Goal: Task Accomplishment & Management: Use online tool/utility

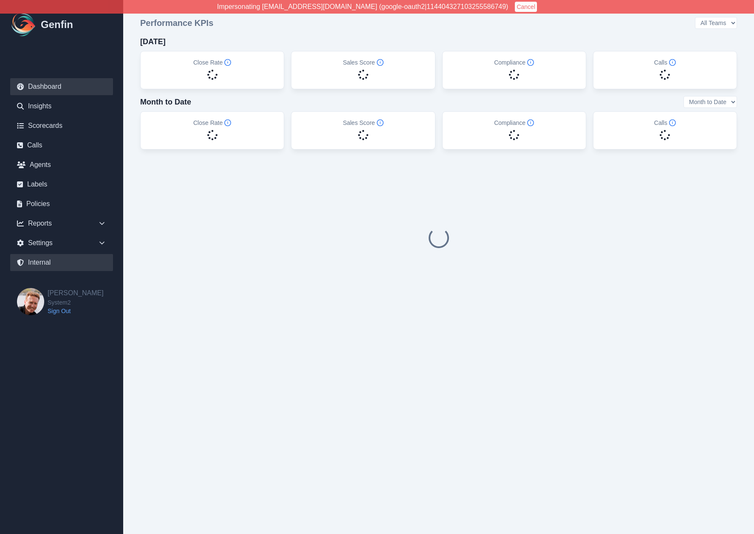
click at [47, 260] on link "Internal" at bounding box center [61, 262] width 103 height 17
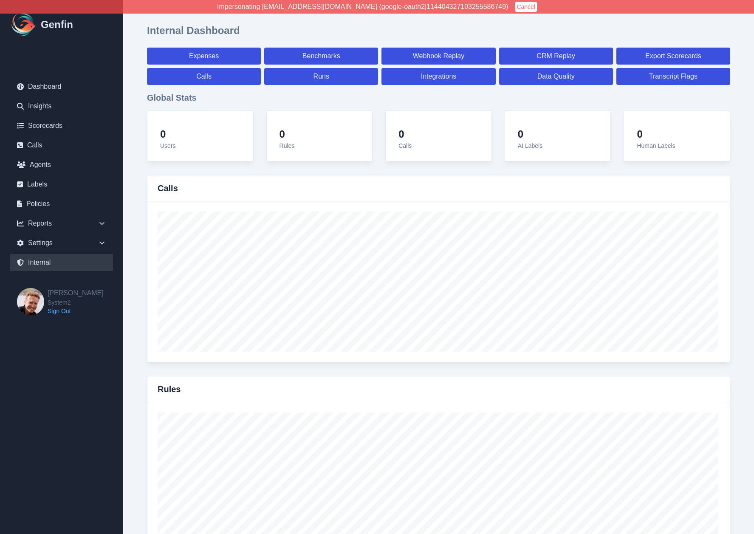
select select "paid"
select select "7"
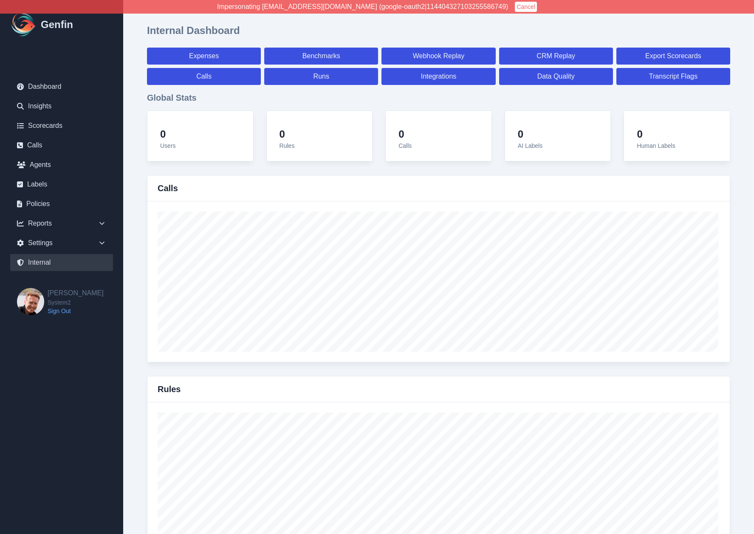
select select "paid"
select select "7"
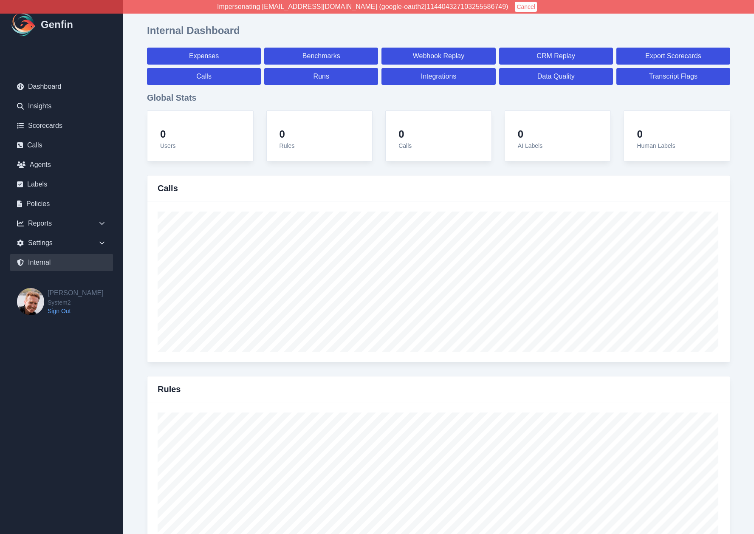
select select "7"
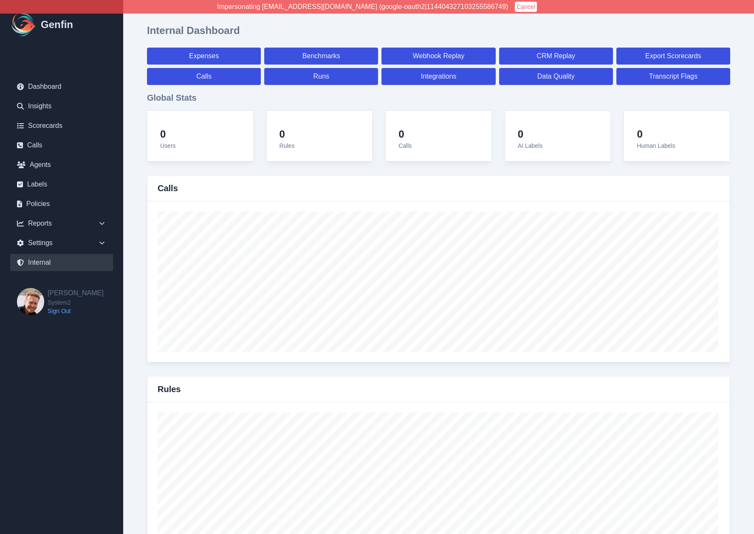
select select "7"
select select "paid"
select select "7"
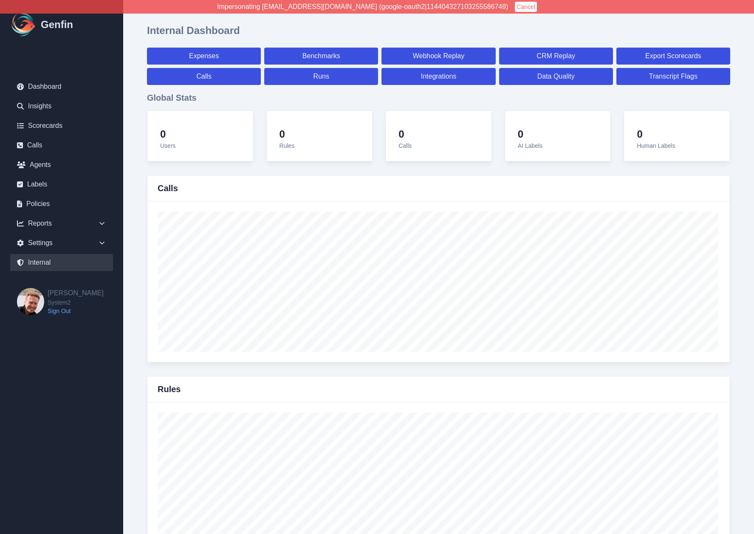
select select "7"
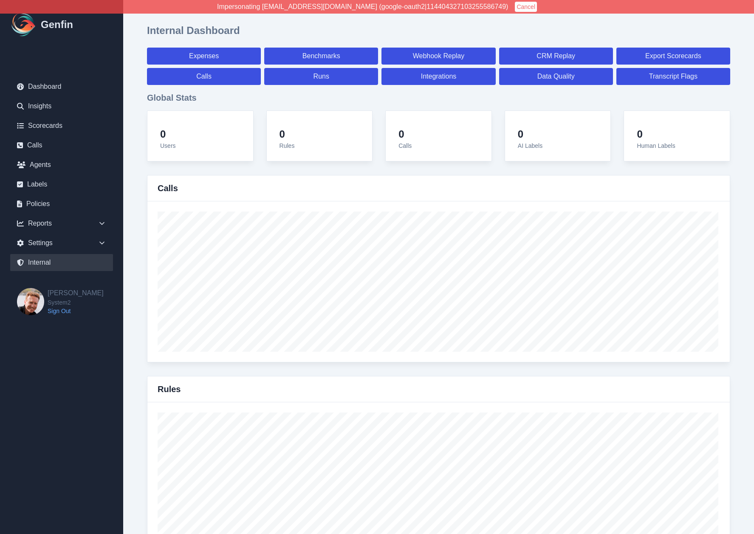
select select "7"
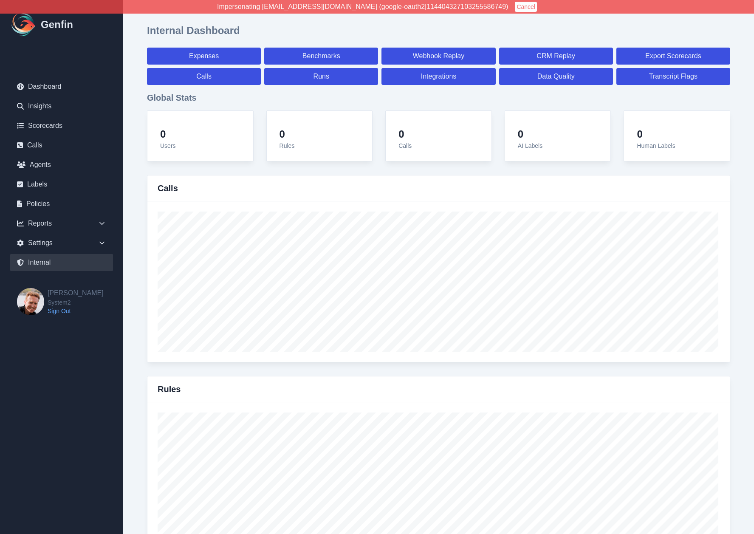
select select "7"
select select "paid"
select select "7"
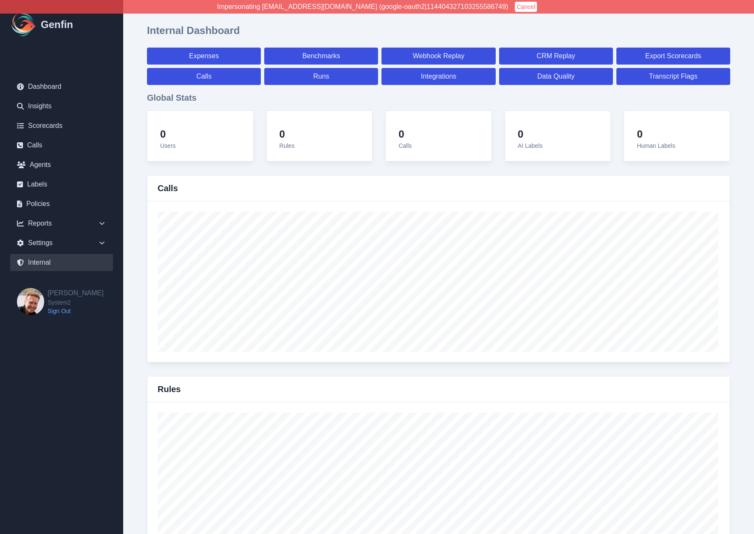
select select "7"
select select "paid"
select select "7"
select select "paid"
select select "7"
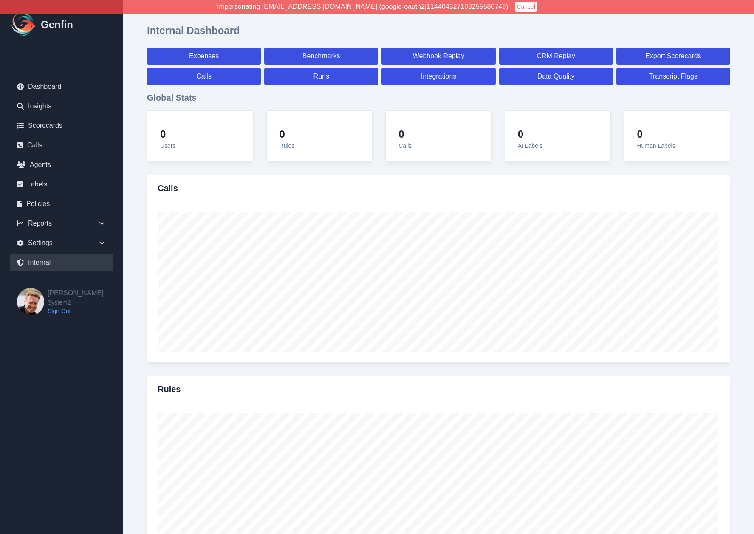
select select "paid"
select select "7"
select select "paid"
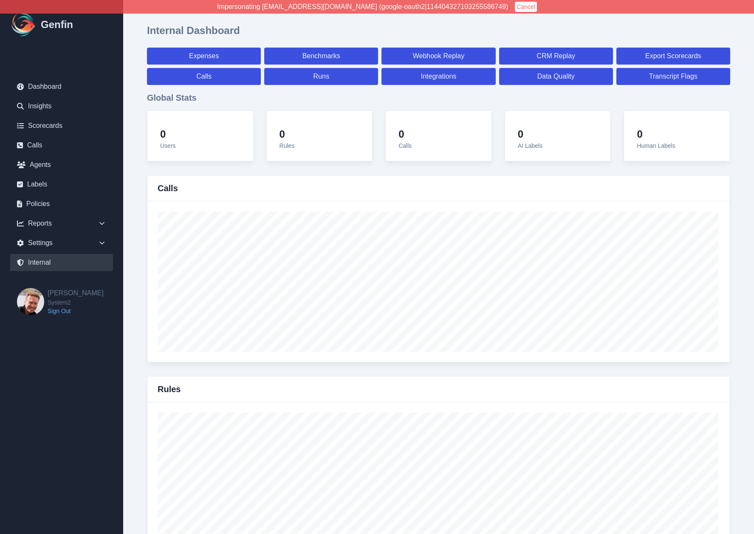
select select "7"
select select "paid"
select select "7"
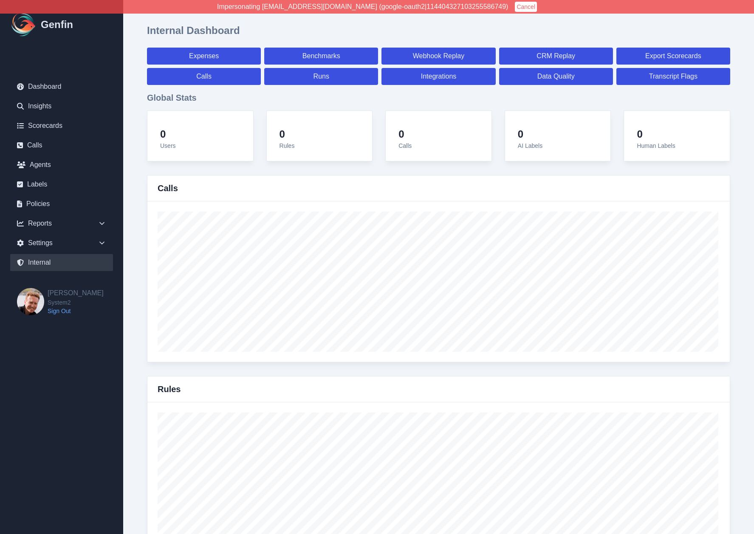
select select "7"
select select "paid"
select select "7"
select select "paid"
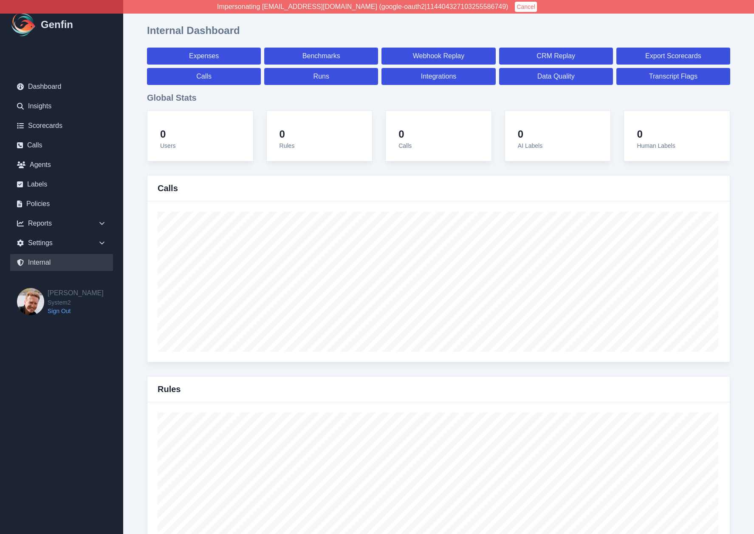
select select "7"
select select "paid"
select select "7"
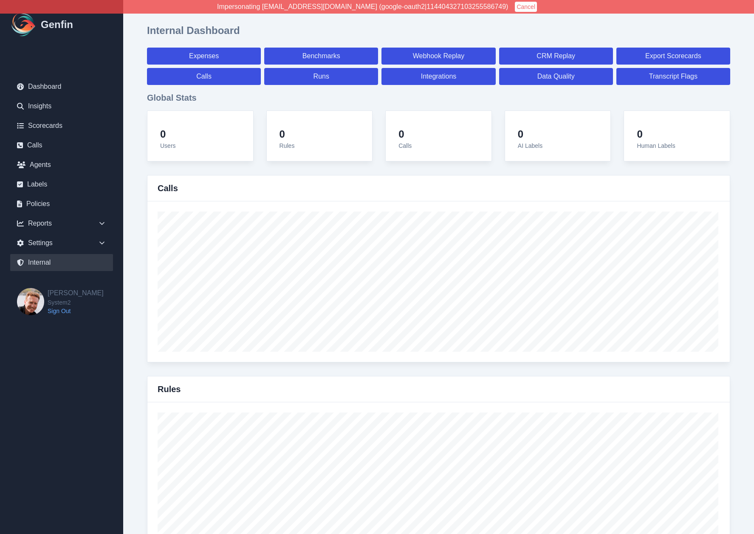
select select "7"
select select "paid"
select select "7"
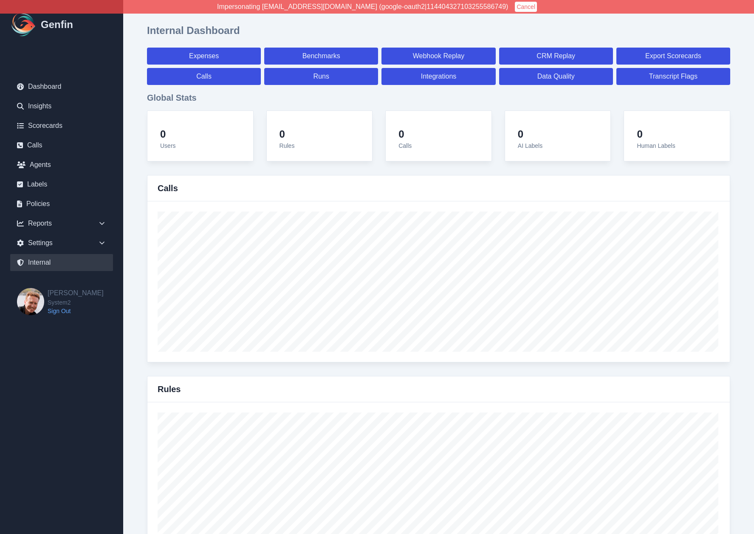
select select "7"
select select "paid"
select select "7"
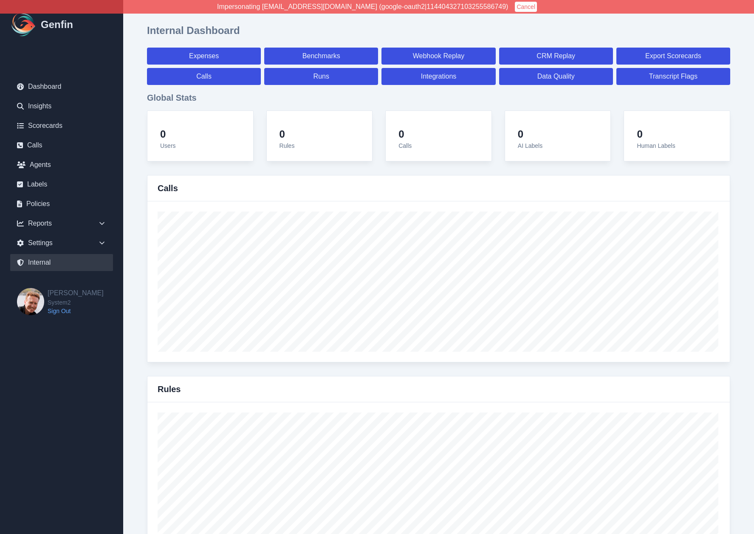
select select "7"
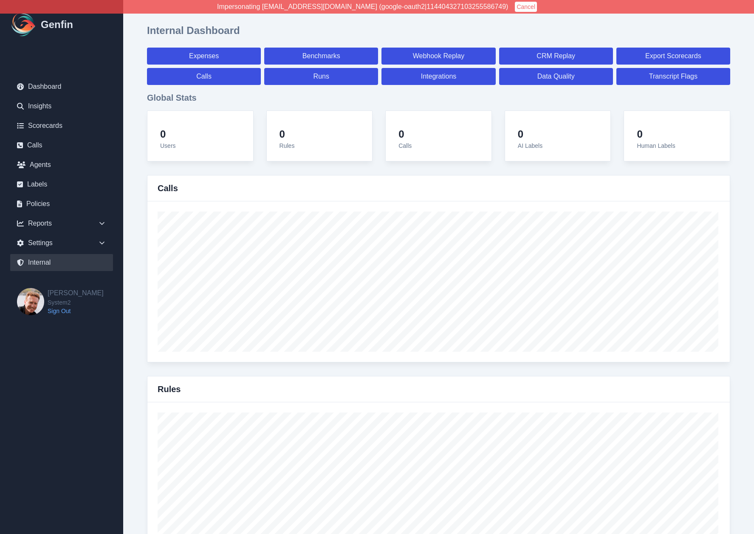
select select "paid"
select select "7"
click at [549, 81] on link "Data Quality" at bounding box center [556, 76] width 114 height 17
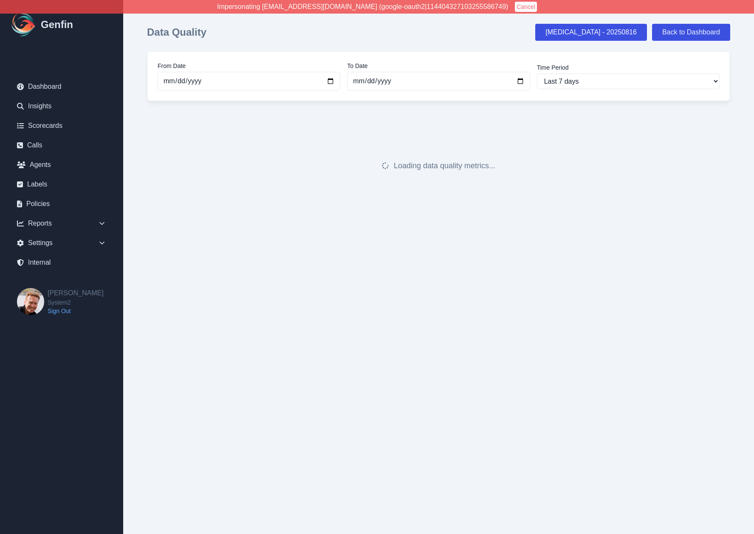
click at [515, 5] on button "Cancel" at bounding box center [526, 7] width 22 height 10
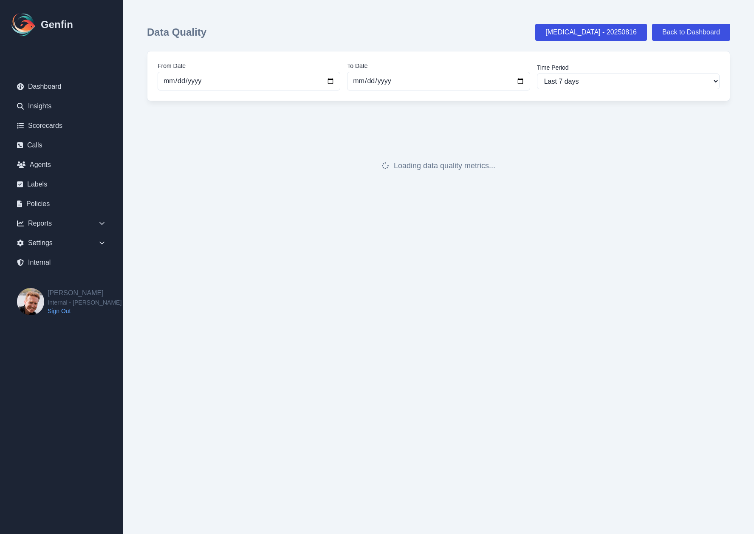
click at [352, 37] on div "Data Quality Hallucination - 20250816 Back to Dashboard" at bounding box center [438, 32] width 583 height 17
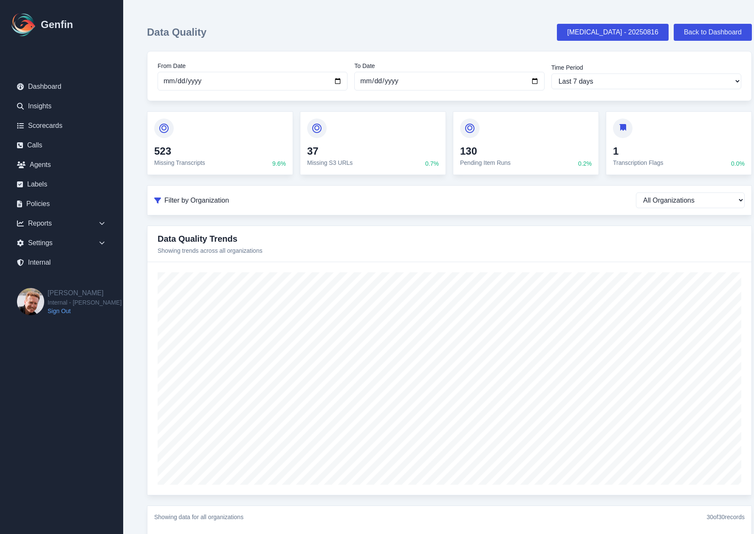
click at [264, 39] on div "Data Quality Hallucination - 20250816 Back to Dashboard" at bounding box center [449, 32] width 605 height 17
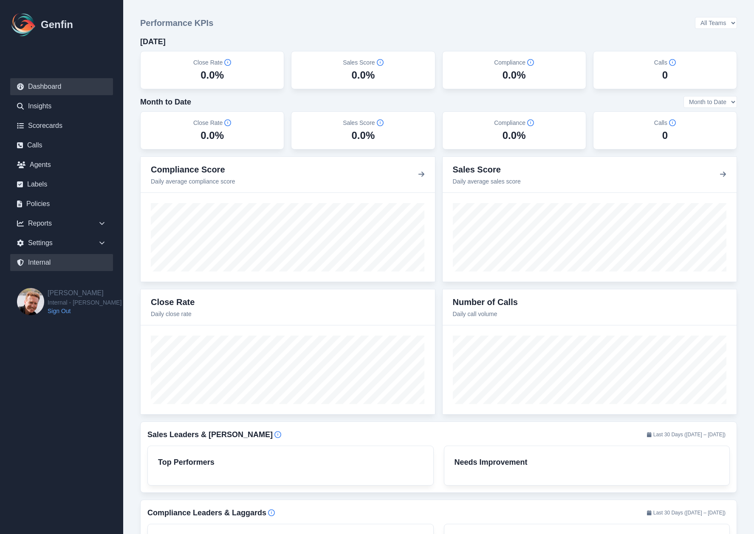
click at [45, 264] on link "Internal" at bounding box center [61, 262] width 103 height 17
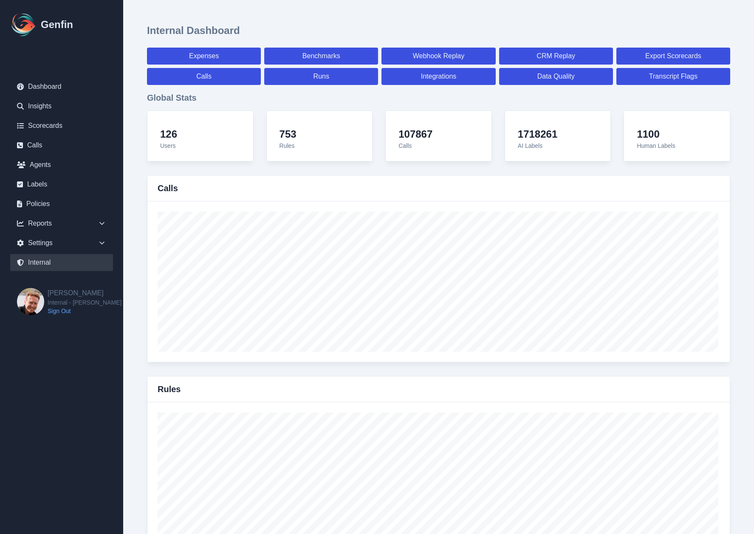
select select "paid"
select select "7"
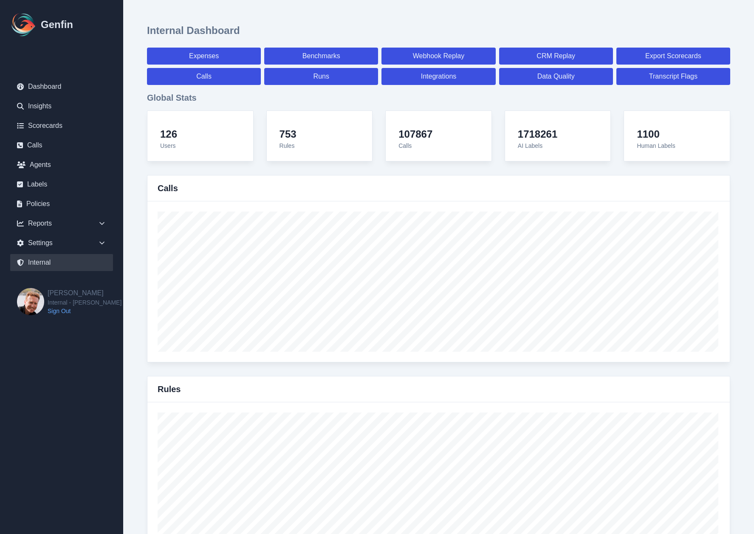
select select "paid"
select select "7"
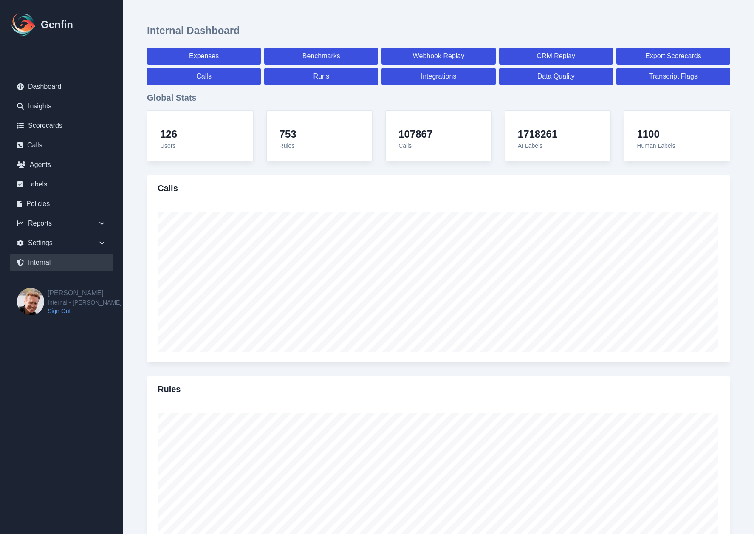
select select "7"
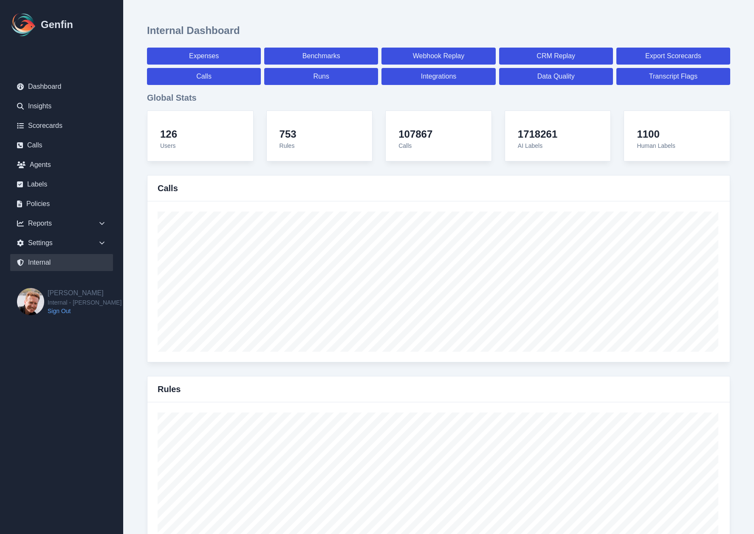
select select "7"
select select "paid"
select select "7"
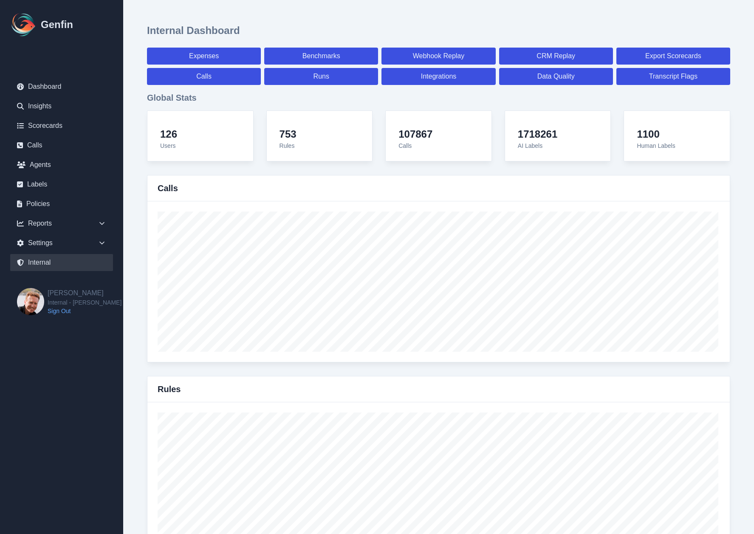
select select "7"
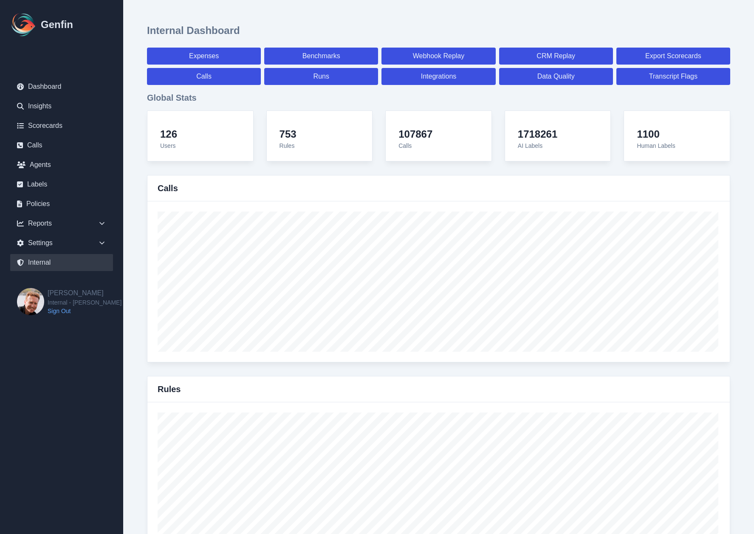
select select "7"
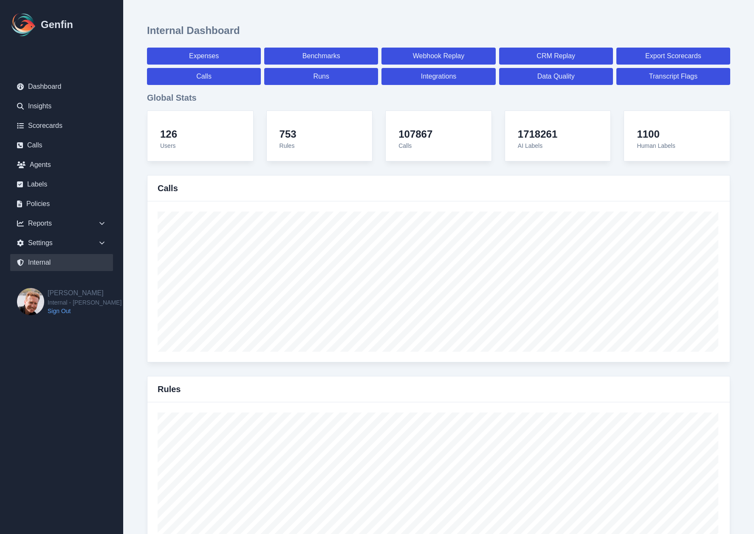
select select "7"
select select "paid"
select select "7"
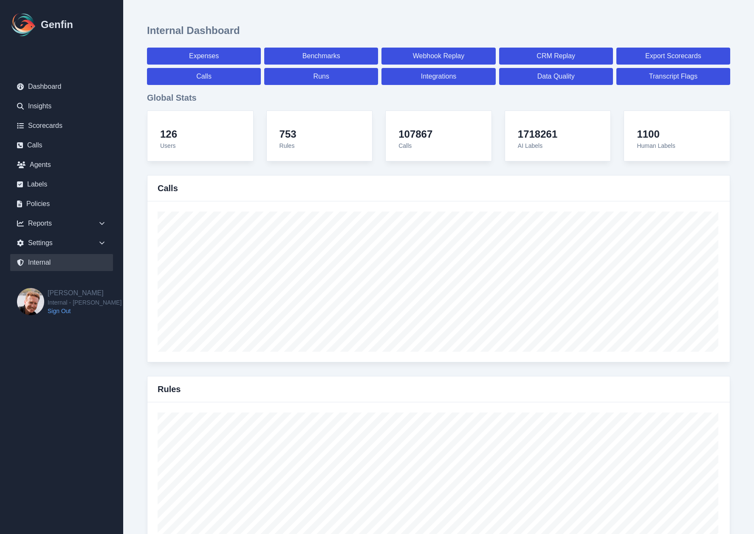
select select "7"
select select "paid"
select select "7"
select select "paid"
select select "7"
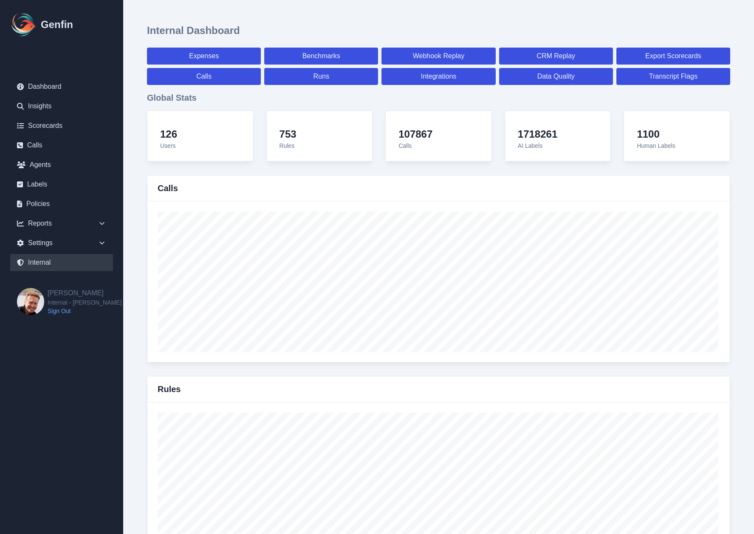
select select "paid"
select select "7"
select select "paid"
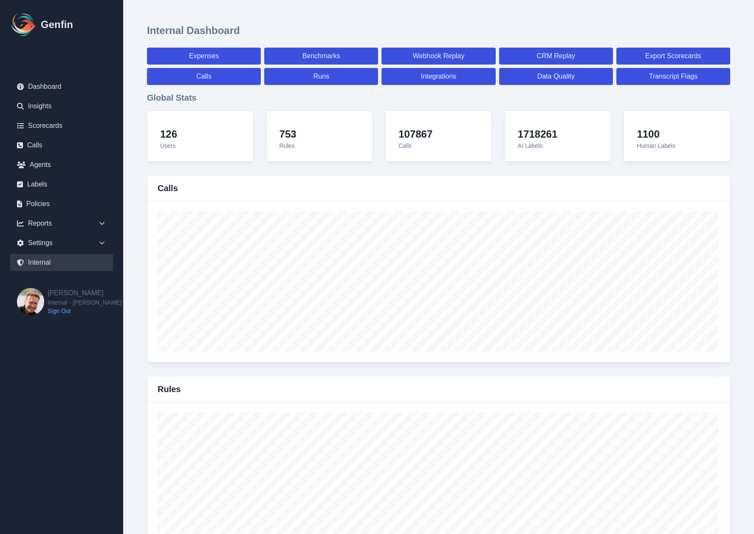
select select "7"
select select "paid"
select select "7"
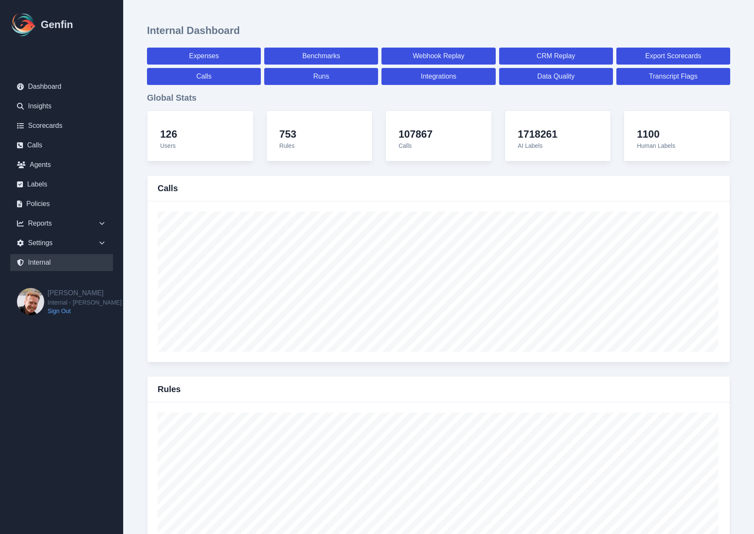
select select "7"
select select "paid"
select select "7"
select select "paid"
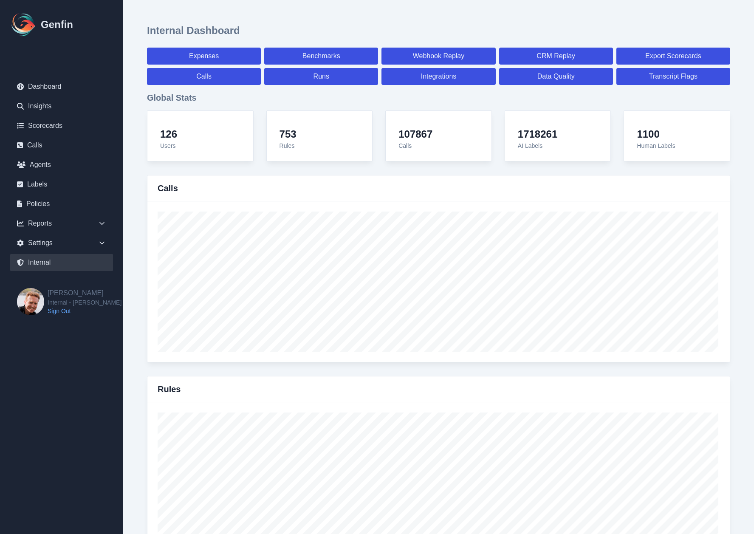
select select "7"
select select "paid"
select select "7"
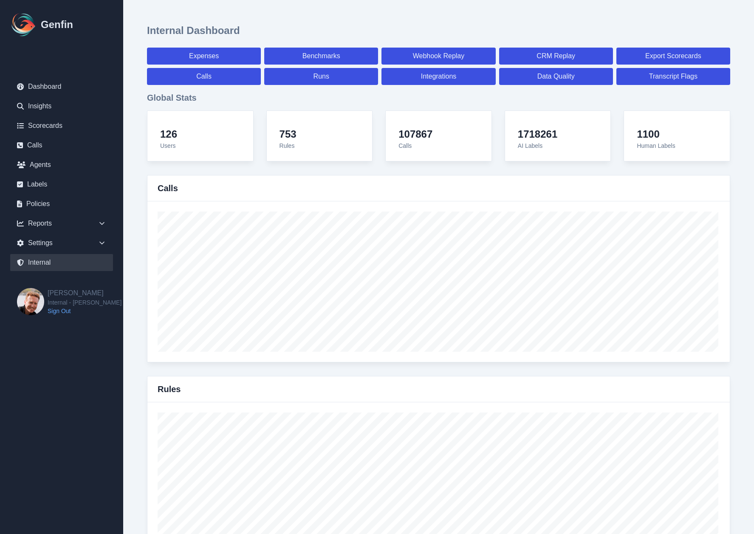
select select "7"
select select "paid"
select select "7"
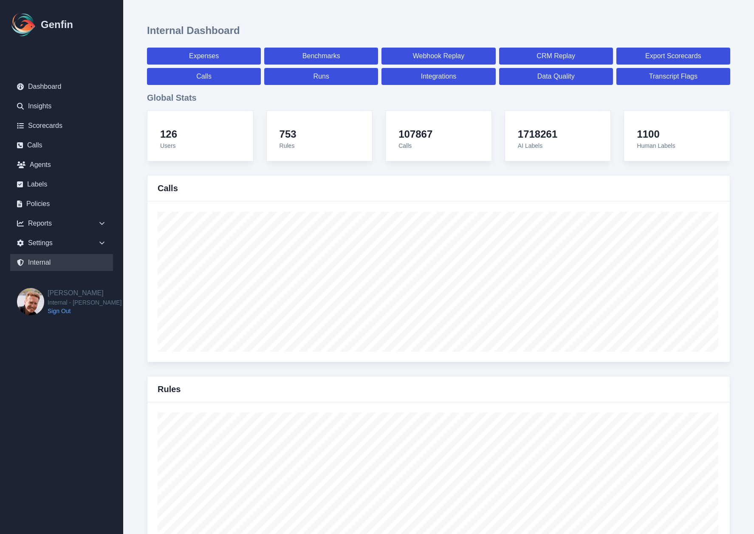
select select "7"
select select "paid"
select select "7"
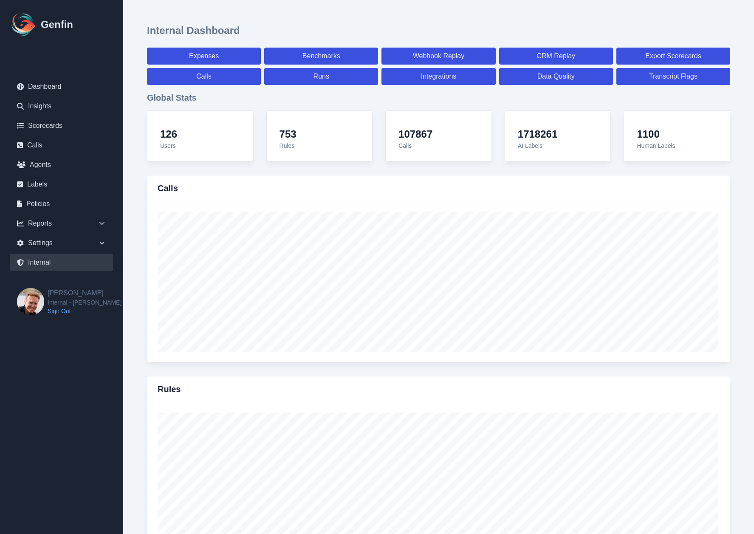
select select "7"
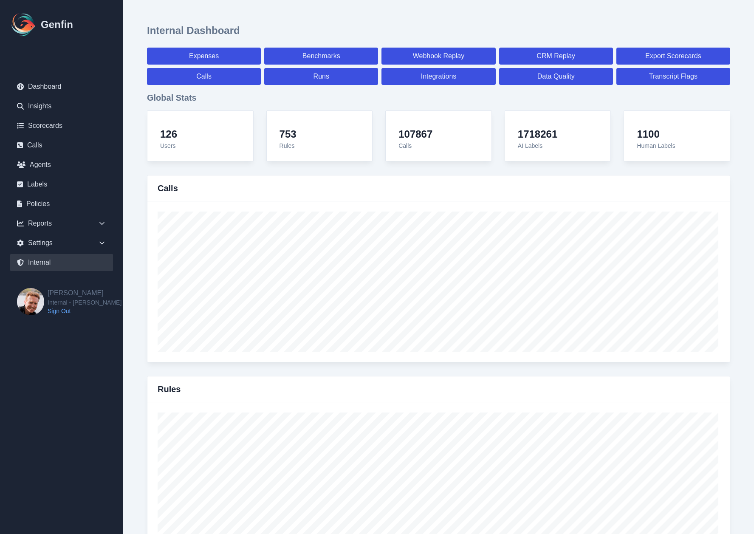
select select "paid"
select select "7"
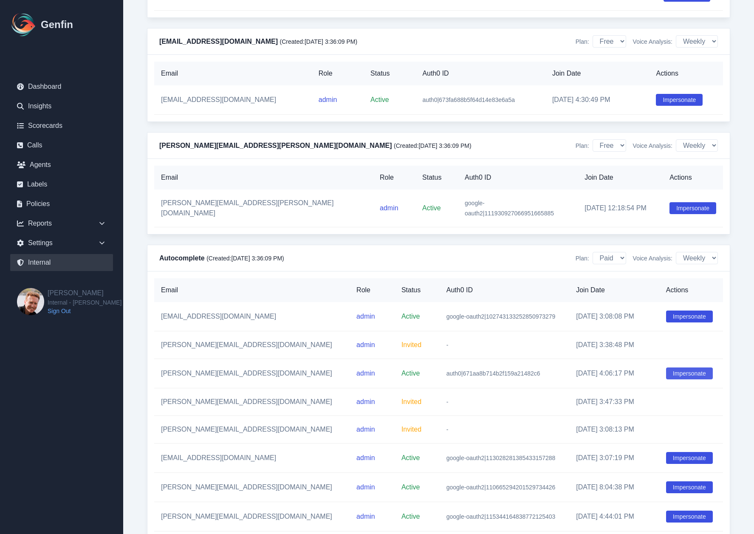
click at [677, 379] on button "Impersonate" at bounding box center [689, 373] width 47 height 12
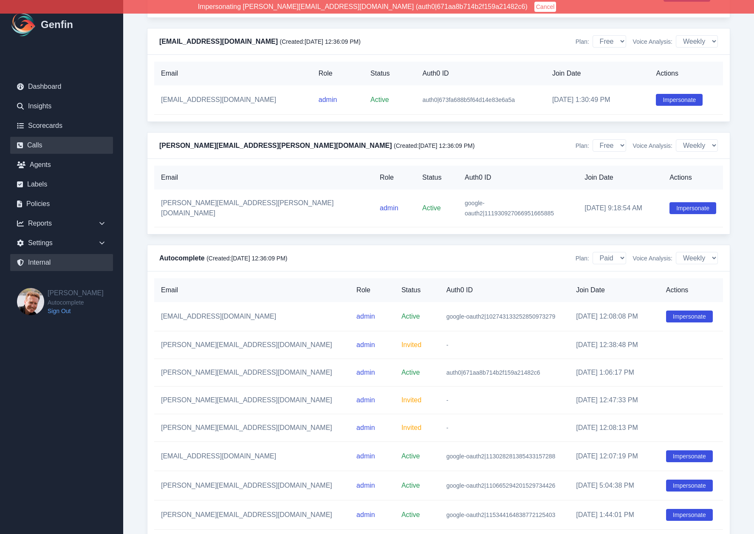
click at [56, 144] on link "Calls" at bounding box center [61, 145] width 103 height 17
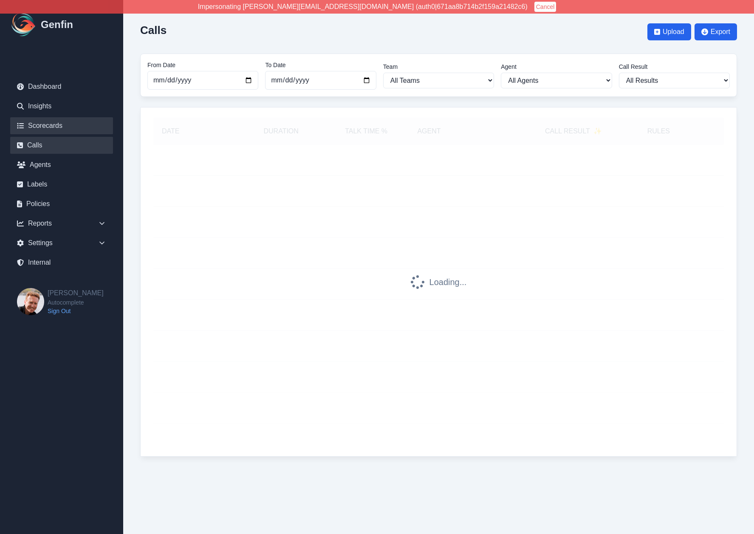
click at [54, 120] on link "Scorecards" at bounding box center [61, 125] width 103 height 17
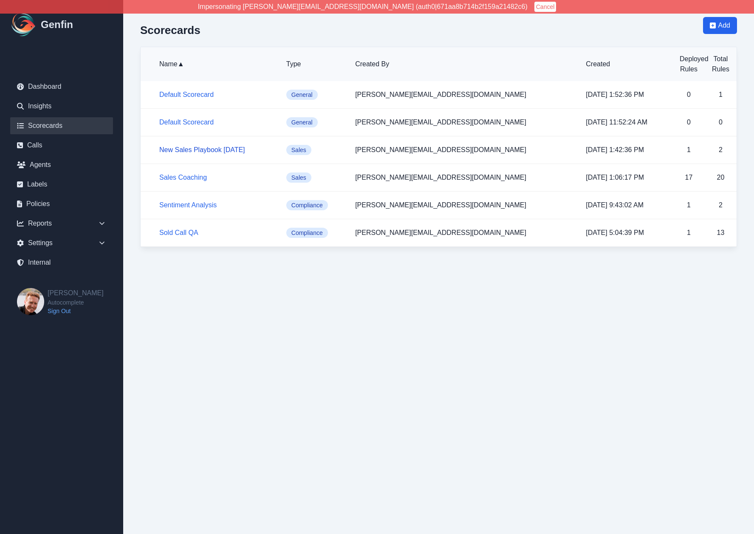
click at [197, 152] on link "New Sales Playbook [DATE]" at bounding box center [202, 149] width 86 height 7
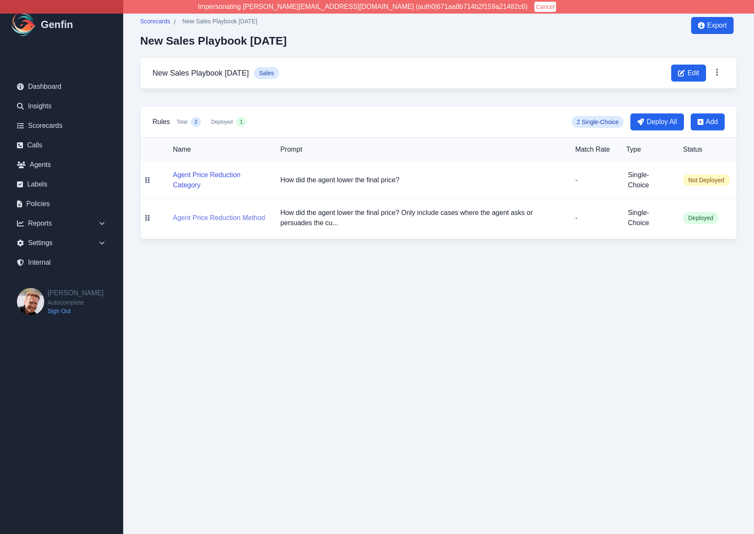
click at [225, 219] on button "Agent Price Reduction Method" at bounding box center [219, 218] width 92 height 10
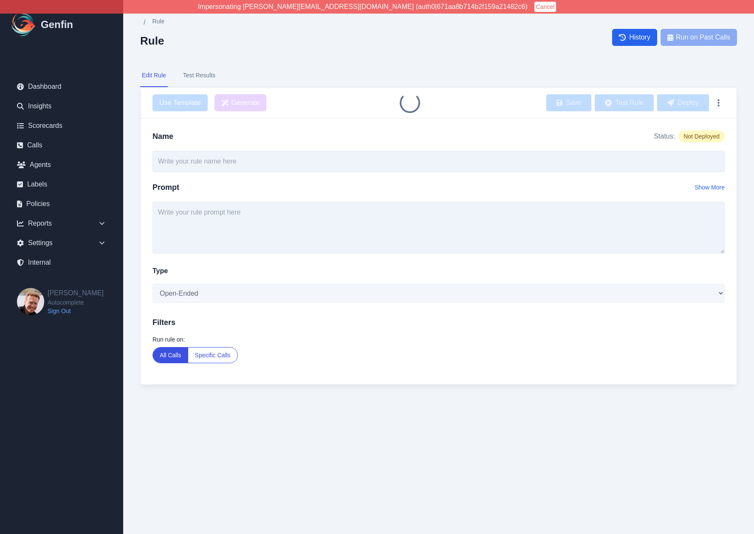
type input "Agent Price Reduction Method"
type textarea "How did the agent lower the final price? Only include cases where the agent ask…"
select select "Single-Choice"
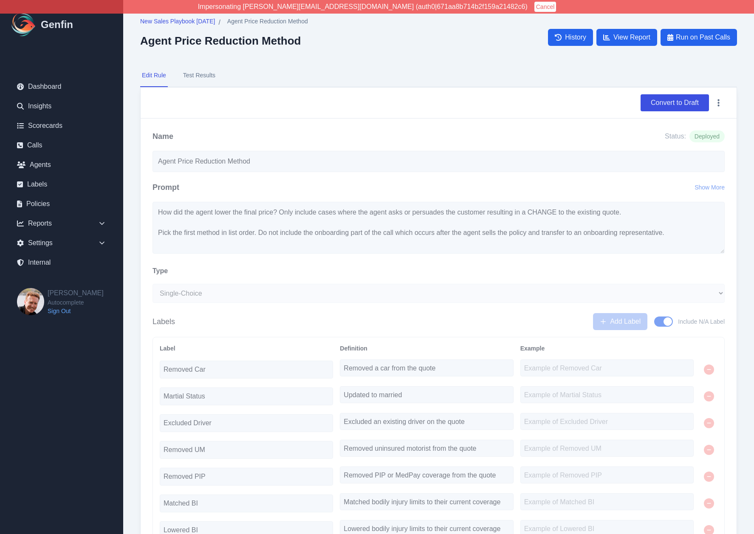
click at [194, 71] on button "Test Results" at bounding box center [199, 75] width 36 height 23
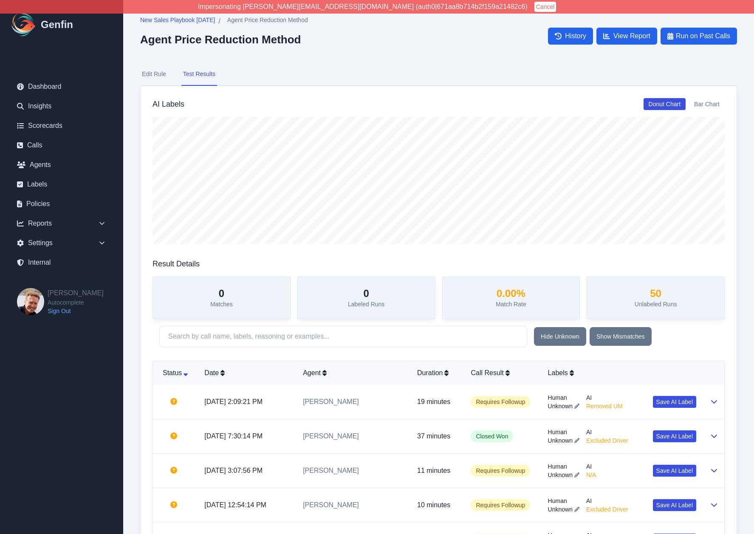
scroll to position [3, 0]
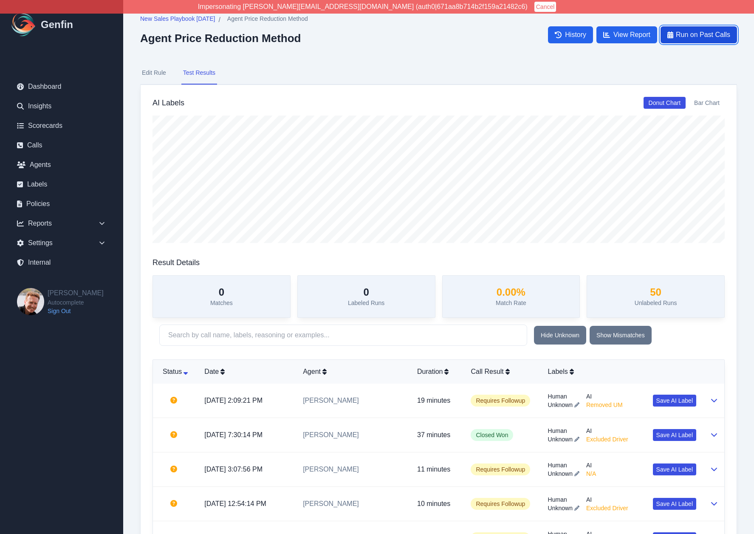
click at [701, 35] on span "Run on Past Calls" at bounding box center [703, 35] width 54 height 10
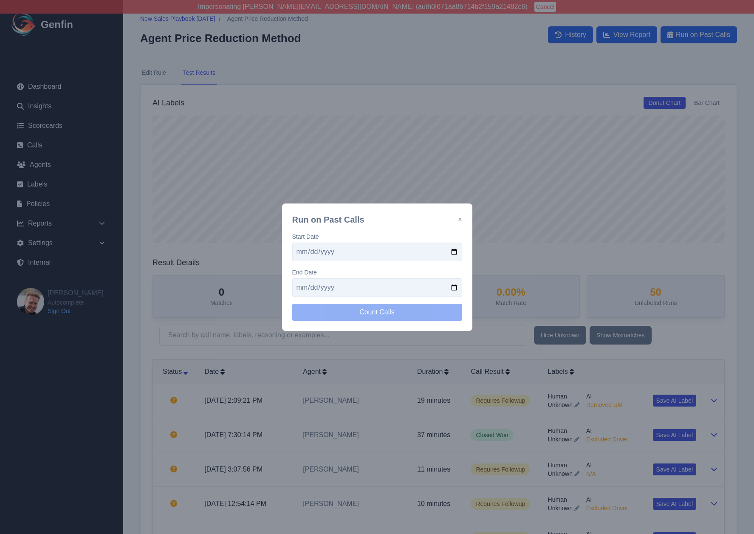
click at [464, 216] on div "Run on Past Calls × Start Date End Date Count Calls" at bounding box center [377, 266] width 190 height 127
click at [462, 220] on div "Run on Past Calls × Start Date End Date Count Calls" at bounding box center [377, 266] width 190 height 127
click at [462, 220] on button "×" at bounding box center [460, 219] width 4 height 10
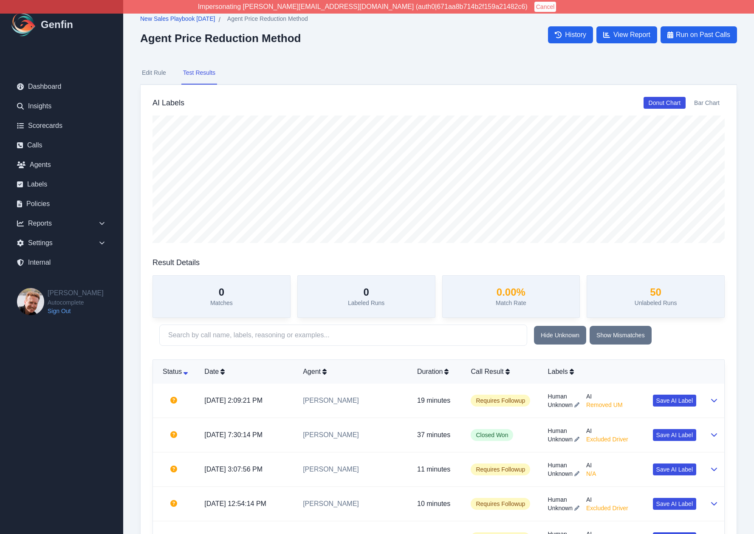
click at [178, 23] on span "New Sales Playbook [DATE]" at bounding box center [177, 18] width 75 height 8
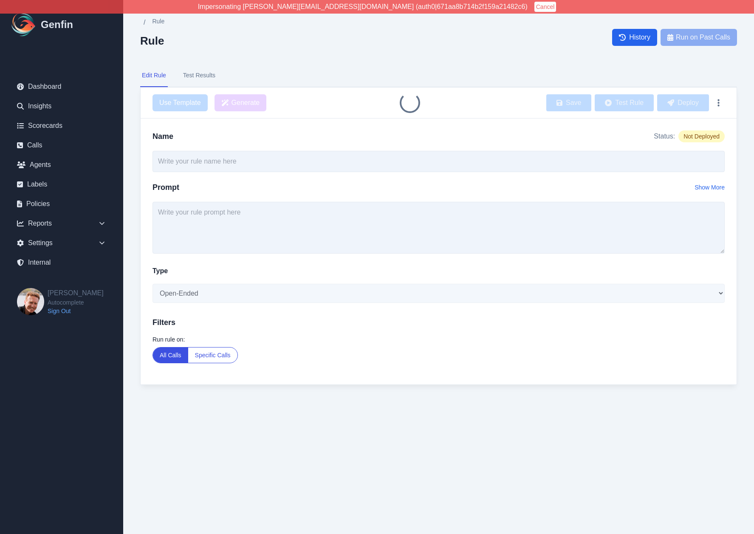
type input "Agent Price Reduction Method"
type textarea "How did the agent lower the final price? Only include cases where the agent ask…"
select select "Single-Choice"
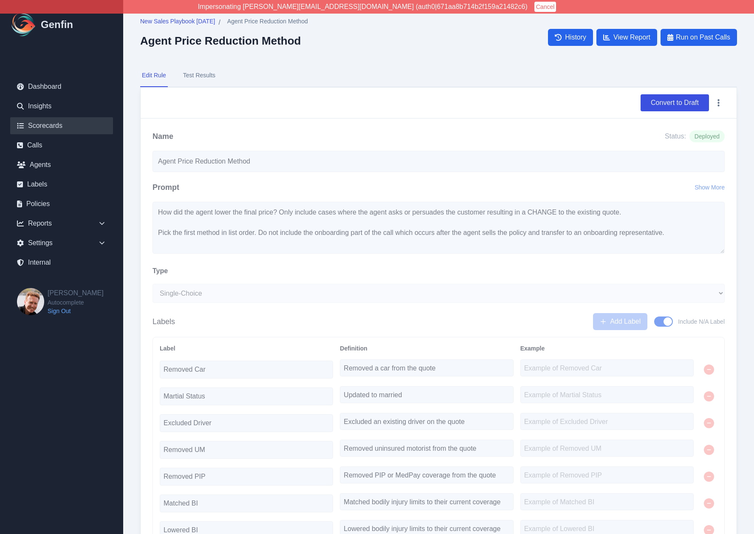
click at [48, 127] on link "Scorecards" at bounding box center [61, 125] width 103 height 17
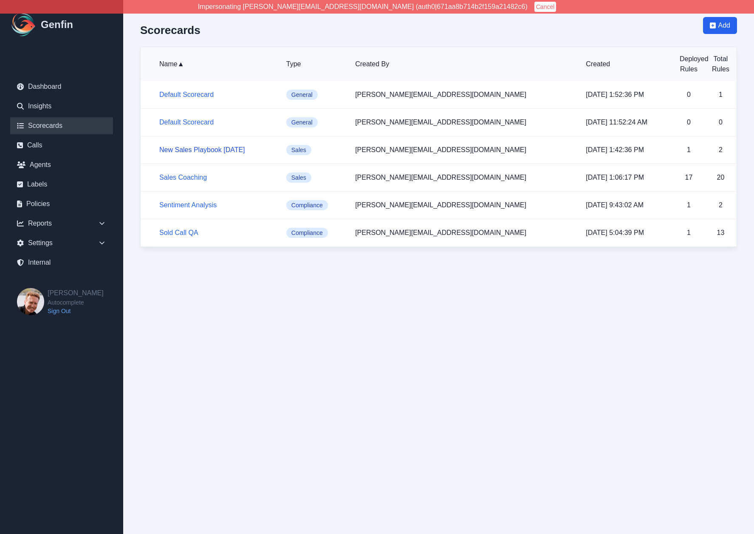
click at [205, 149] on link "New Sales Playbook August 2025" at bounding box center [202, 149] width 86 height 7
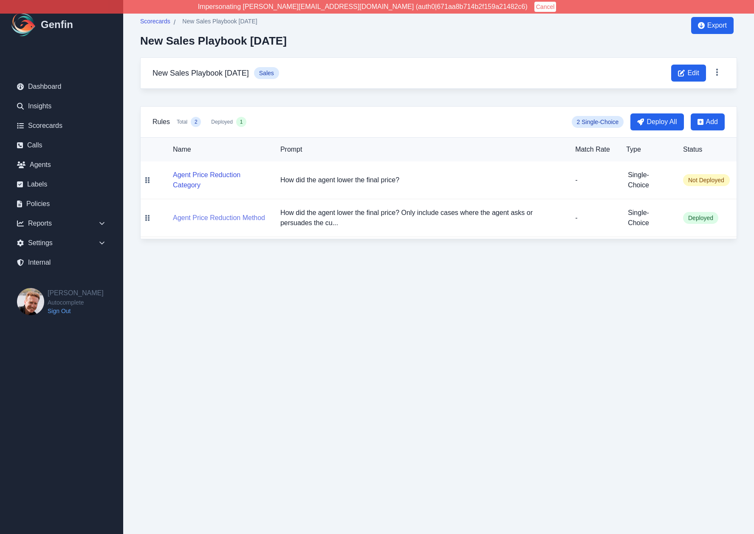
click at [209, 215] on button "Agent Price Reduction Method" at bounding box center [219, 218] width 92 height 10
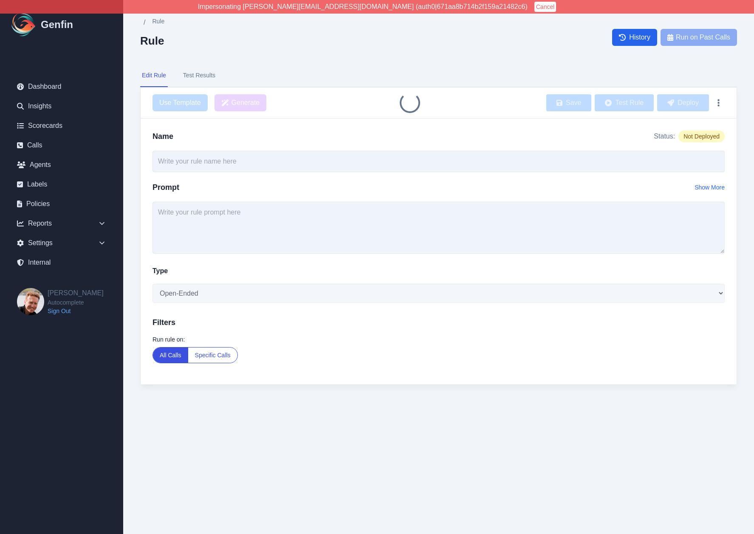
type input "Agent Price Reduction Method"
type textarea "How did the agent lower the final price? Only include cases where the agent ask…"
select select "Single-Choice"
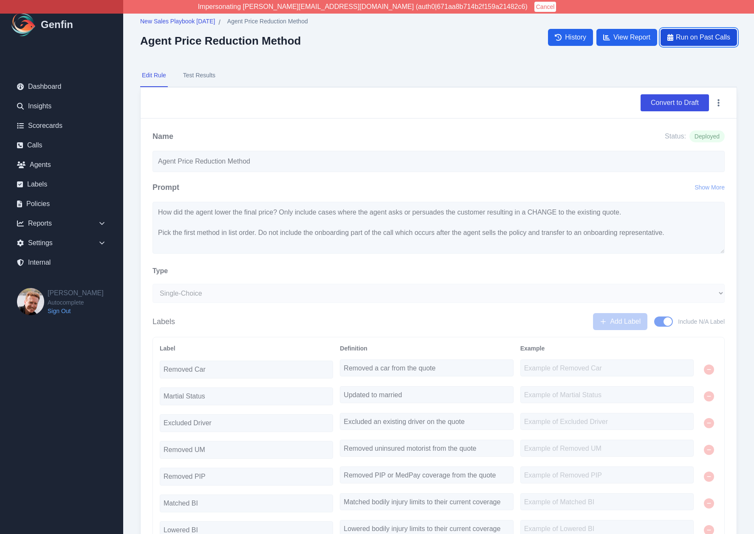
click at [693, 41] on span "Run on Past Calls" at bounding box center [703, 37] width 54 height 10
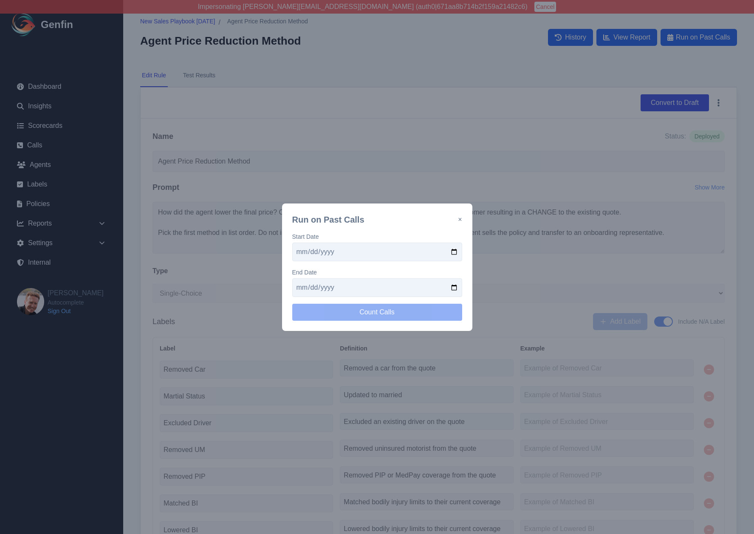
click at [455, 254] on input "date" at bounding box center [377, 252] width 170 height 19
type input "2025-06-03"
click at [455, 285] on input "date" at bounding box center [377, 287] width 170 height 19
click at [330, 314] on button "Count Calls" at bounding box center [377, 312] width 170 height 17
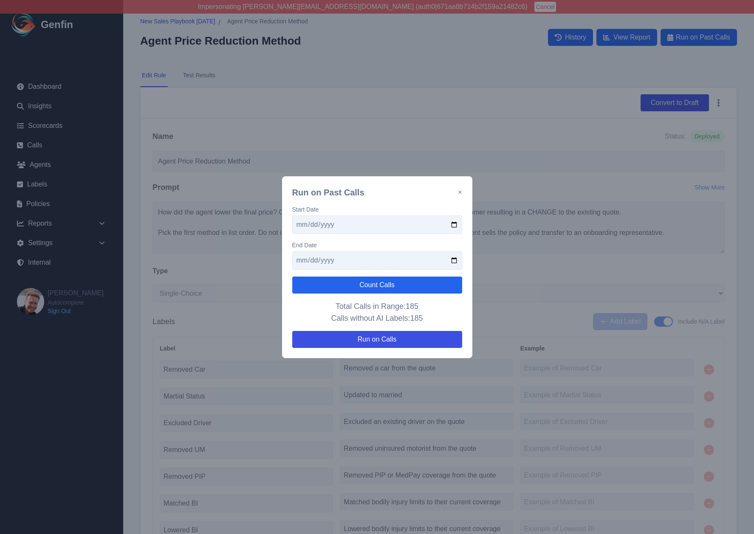
click at [453, 260] on input "2025-06-03" at bounding box center [377, 260] width 170 height 19
type input "2025-06-05"
click at [395, 286] on button "Count Calls" at bounding box center [377, 284] width 170 height 17
click at [398, 340] on button "Run on Calls" at bounding box center [377, 339] width 170 height 17
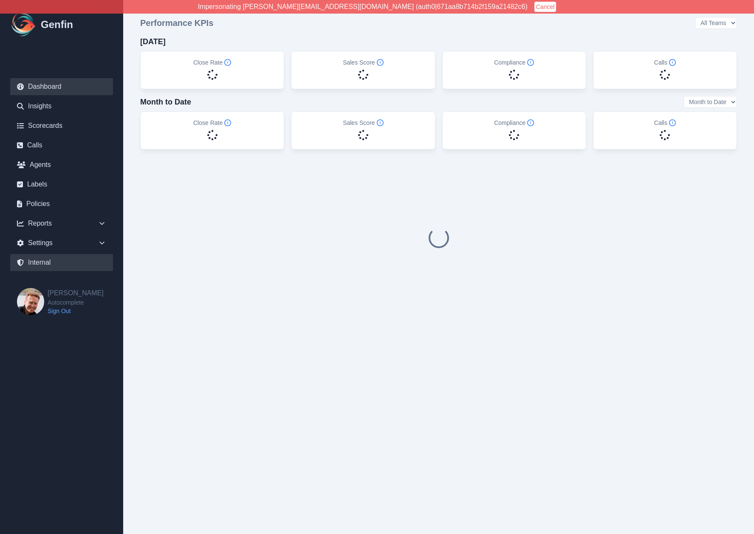
click at [53, 265] on link "Internal" at bounding box center [61, 262] width 103 height 17
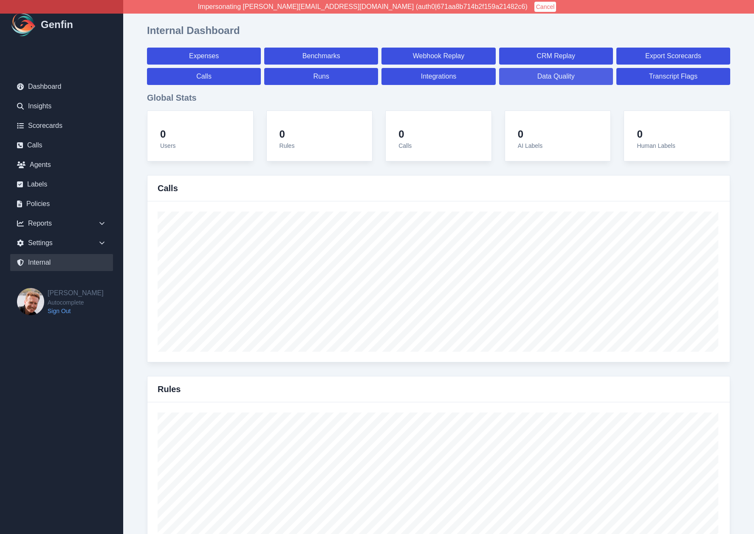
select select "paid"
select select "7"
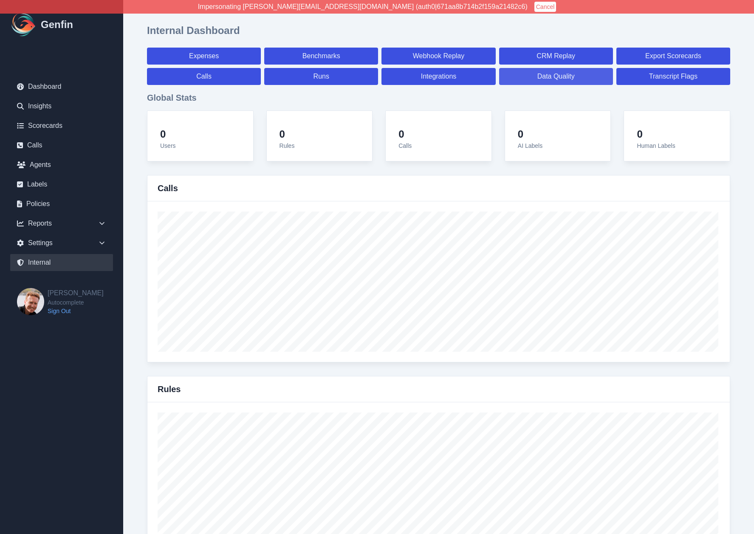
select select "paid"
select select "7"
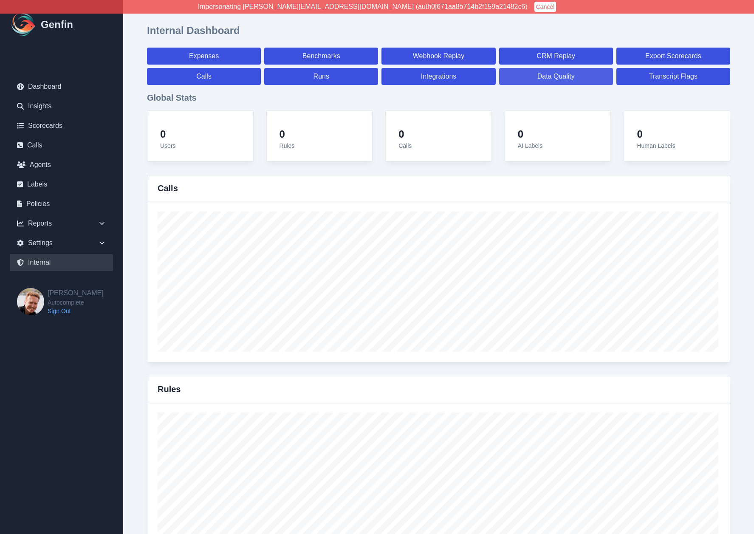
select select "7"
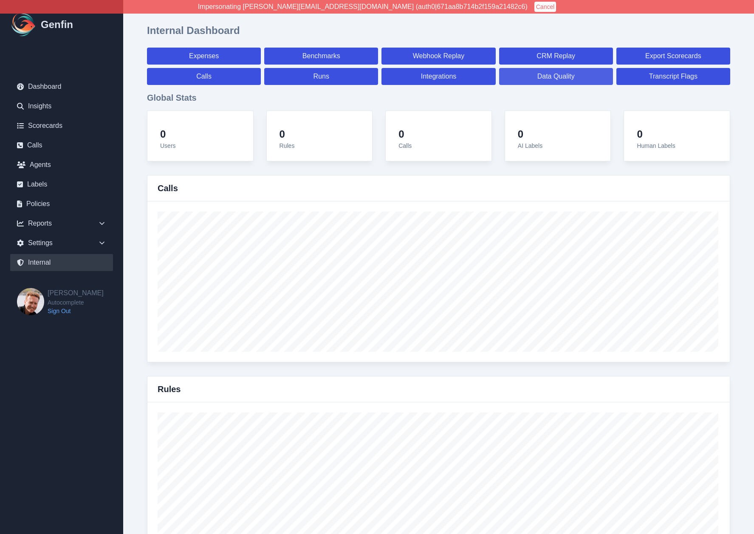
select select "7"
select select "paid"
select select "7"
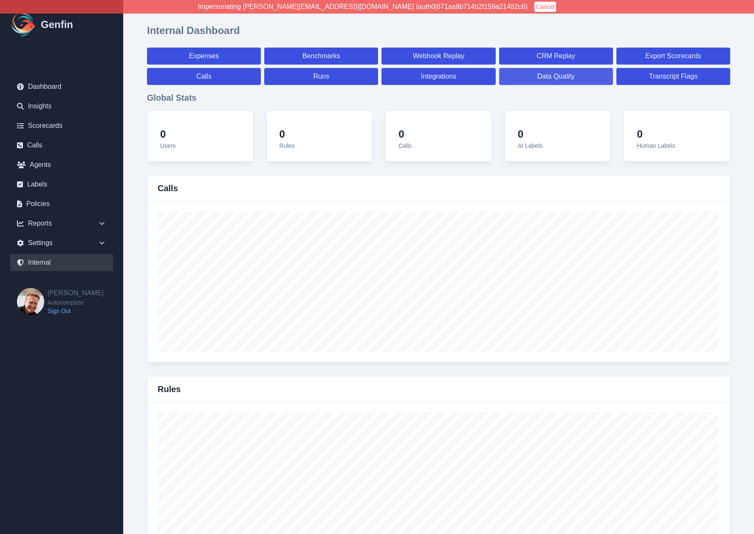
select select "7"
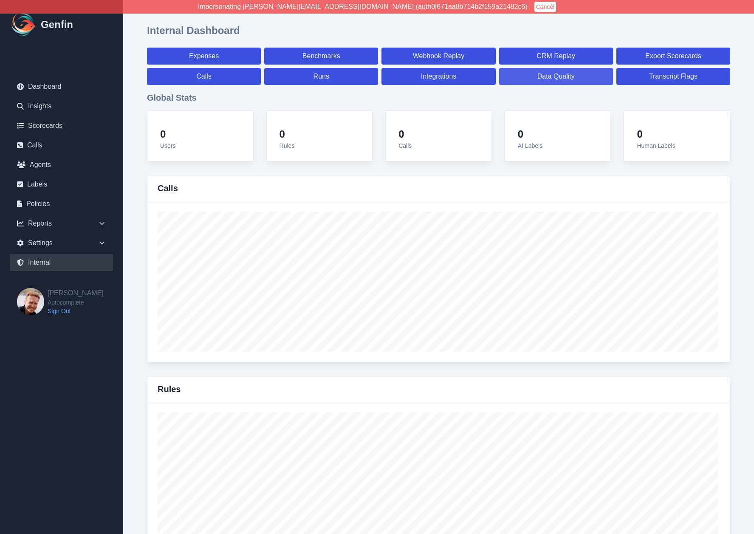
select select "7"
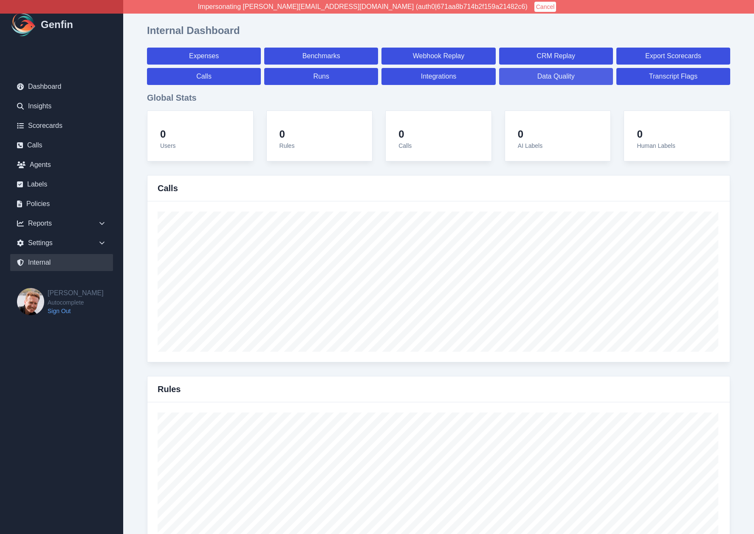
select select "7"
select select "paid"
select select "7"
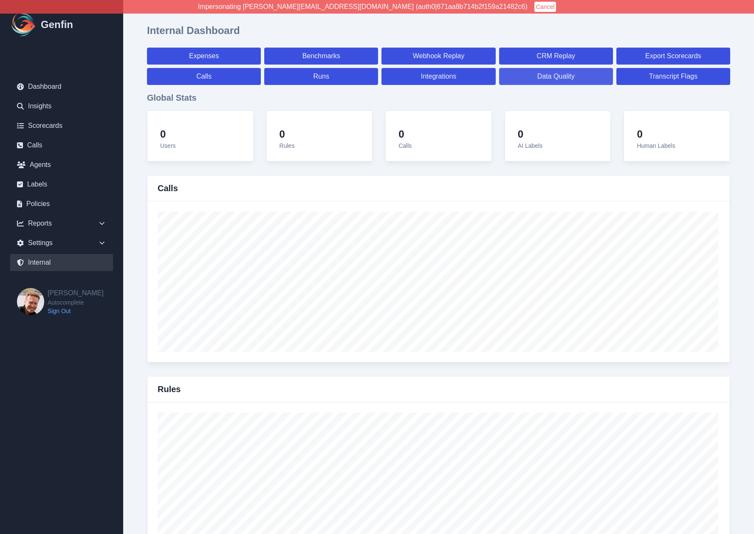
select select "7"
select select "paid"
select select "7"
select select "paid"
select select "7"
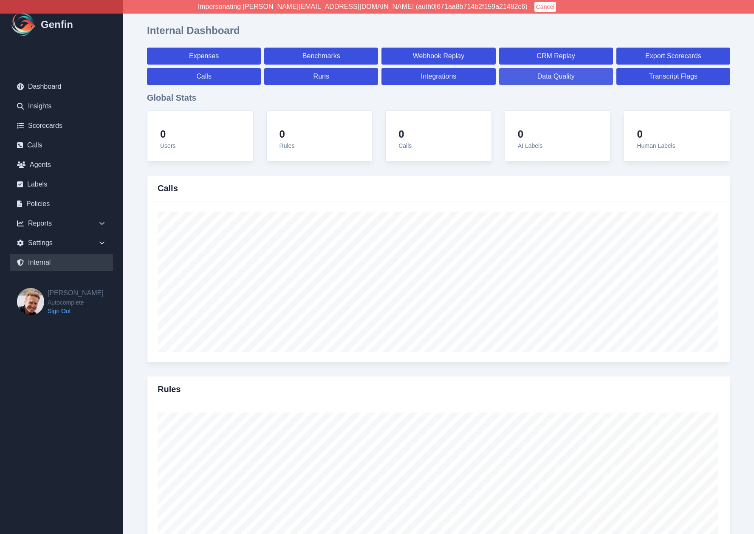
select select "paid"
select select "7"
select select "paid"
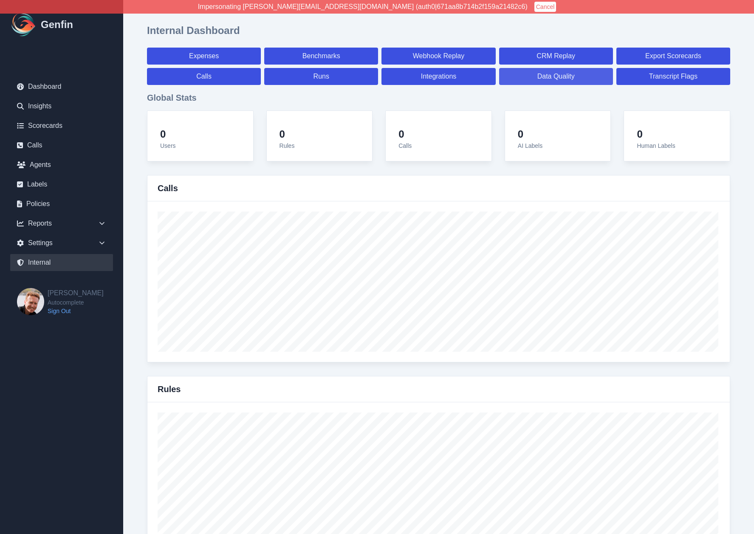
select select "7"
select select "paid"
select select "7"
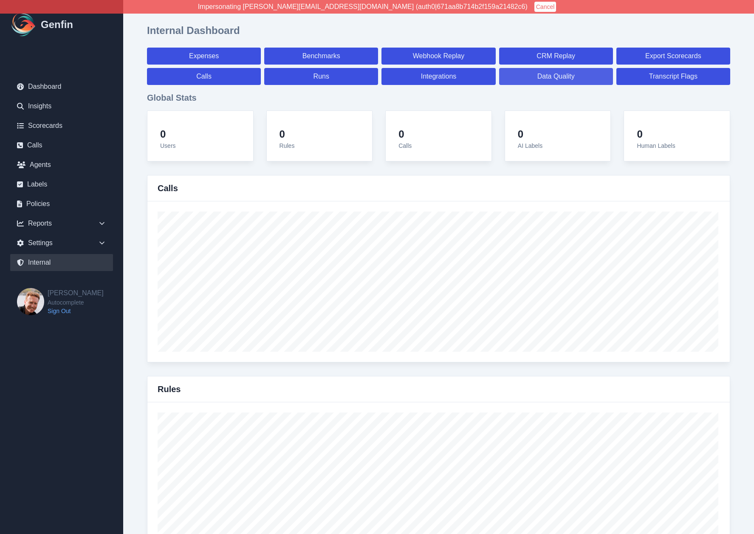
select select "7"
select select "paid"
select select "7"
select select "paid"
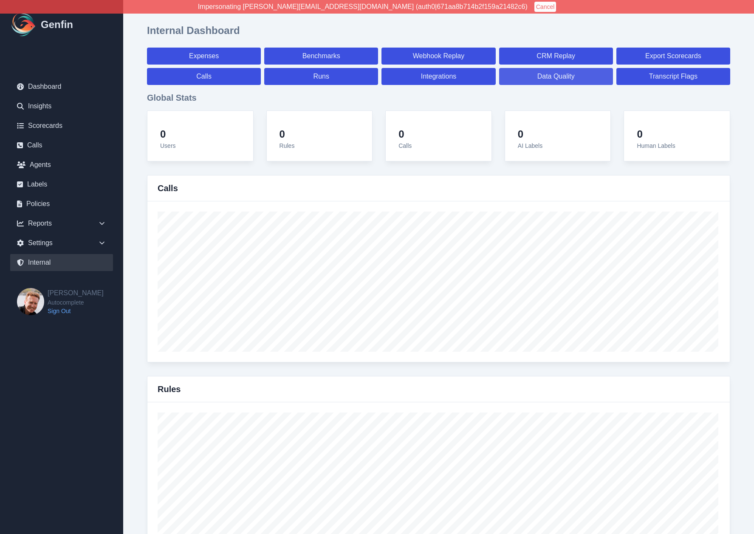
select select "7"
select select "paid"
select select "7"
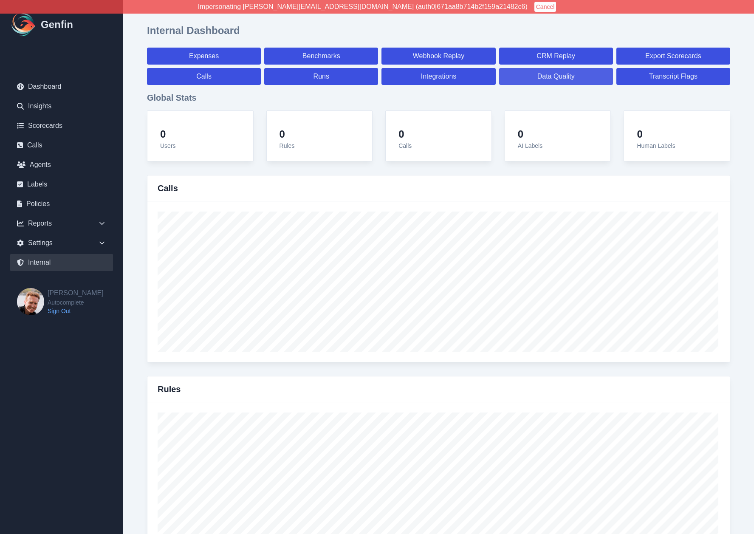
select select "7"
select select "paid"
select select "7"
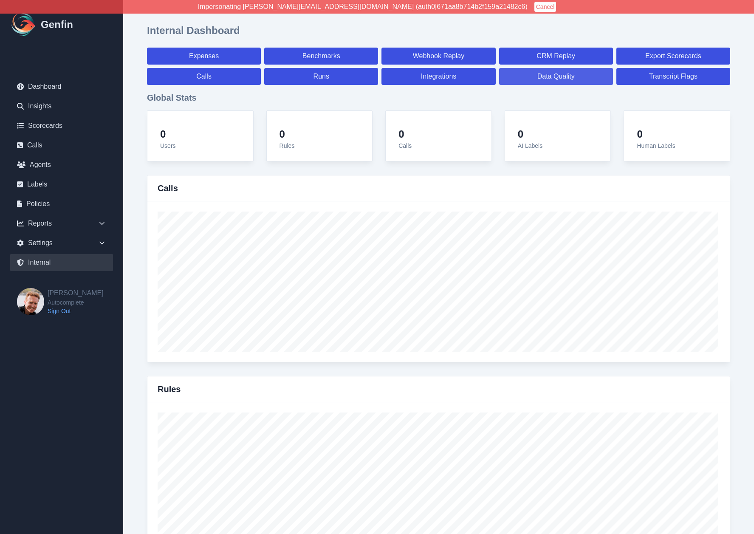
select select "7"
select select "paid"
select select "7"
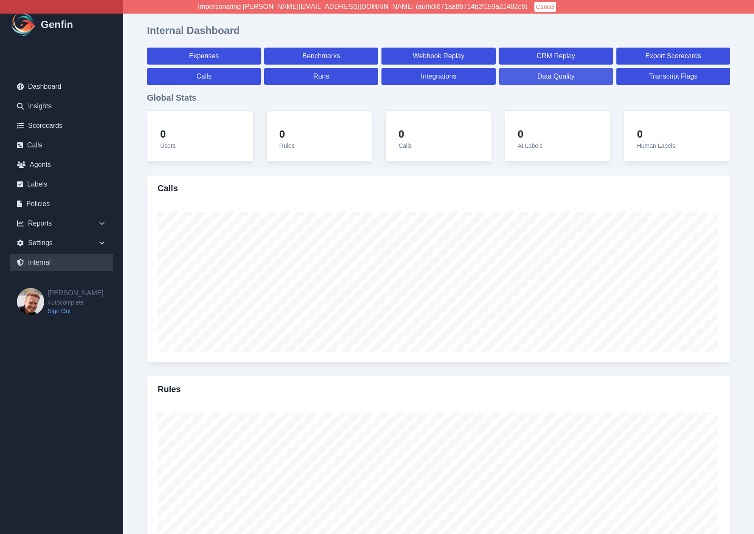
select select "7"
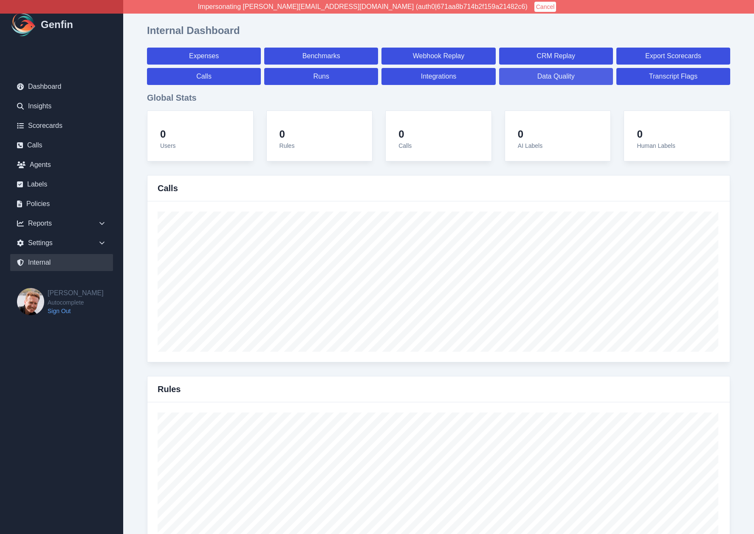
select select "paid"
select select "7"
click at [530, 81] on link "Data Quality" at bounding box center [556, 76] width 114 height 17
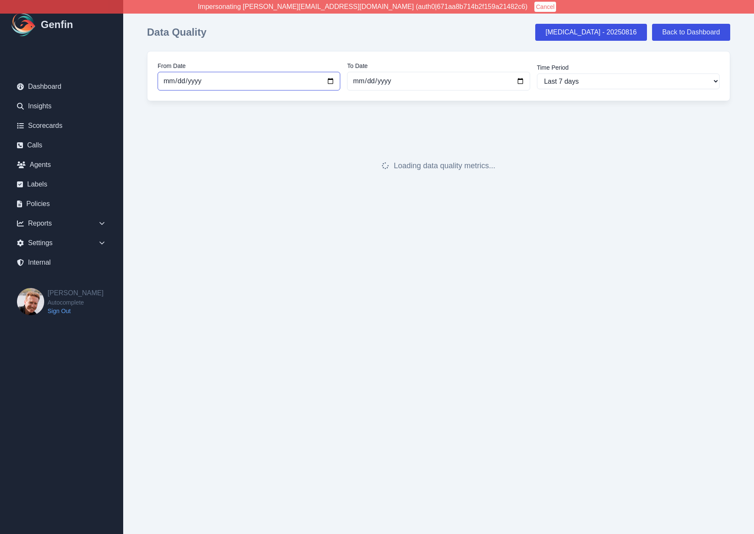
click at [334, 82] on input "[DATE]" at bounding box center [249, 81] width 183 height 19
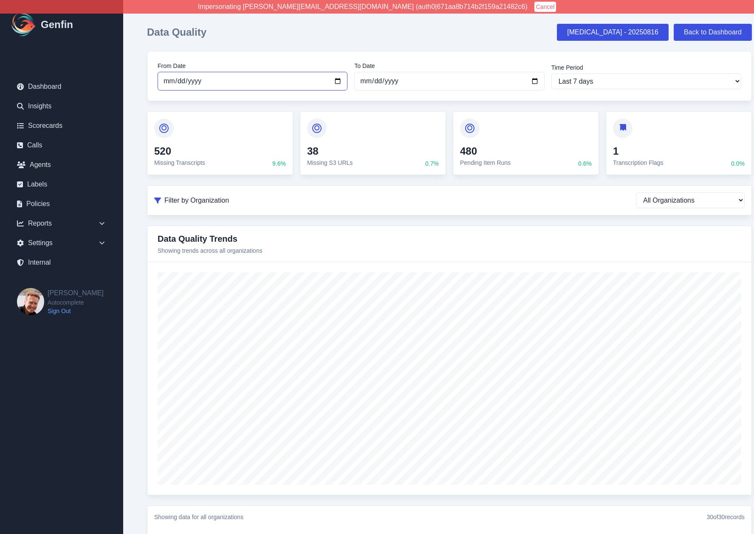
type input "[DATE]"
select select "custom"
type input "[DATE]"
click at [45, 265] on link "Internal" at bounding box center [61, 262] width 103 height 17
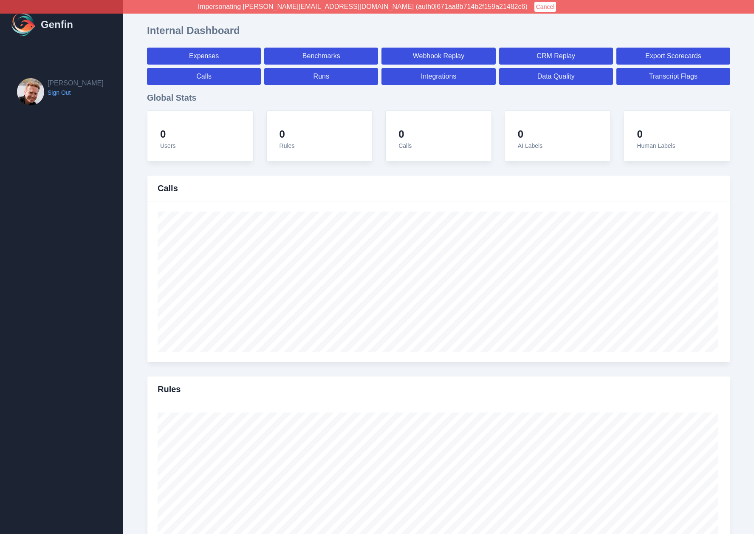
select select "paid"
select select "7"
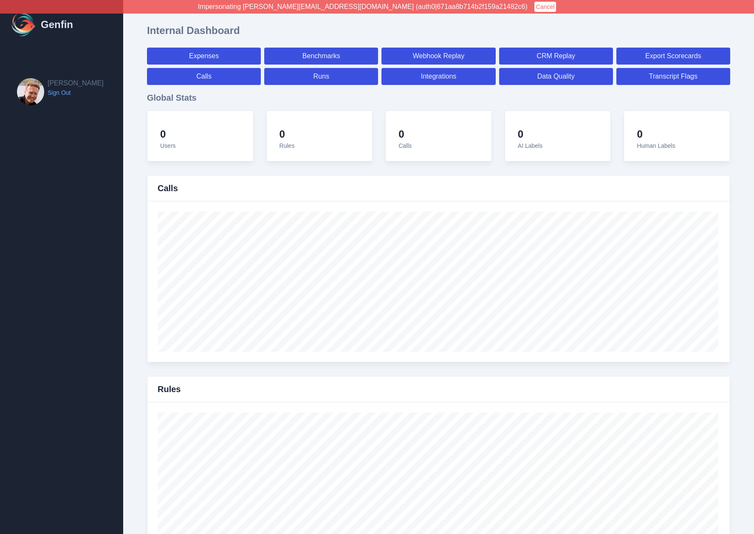
select select "7"
select select "paid"
select select "7"
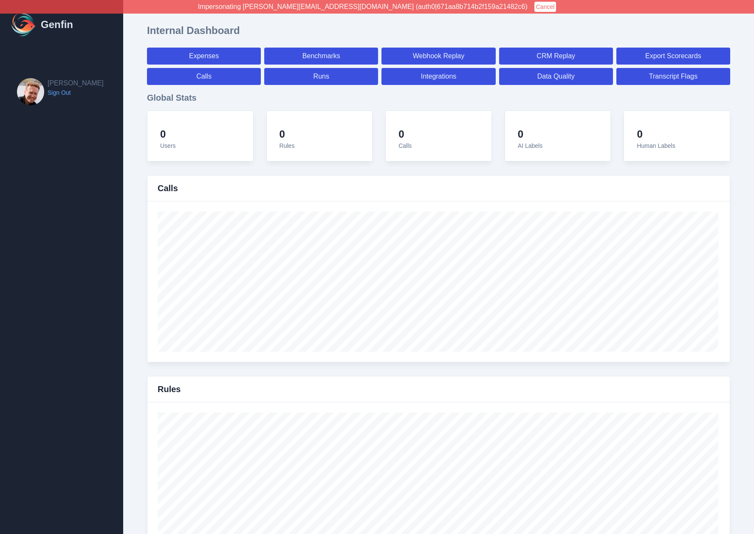
select select "7"
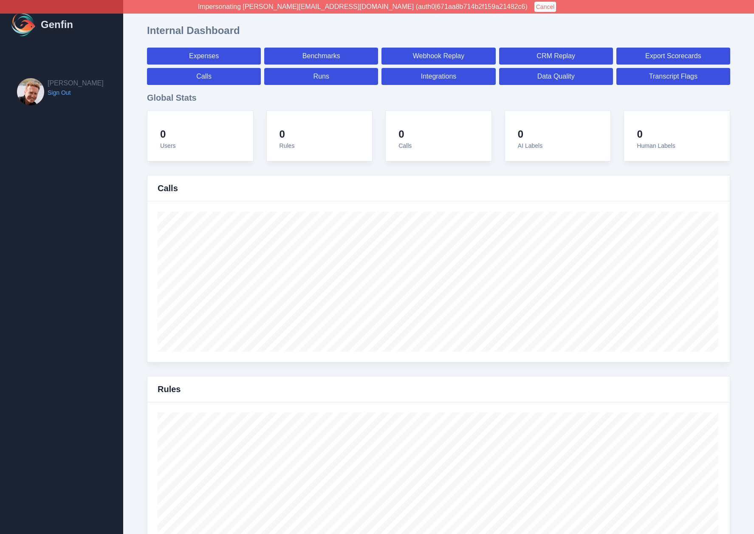
select select "7"
select select "paid"
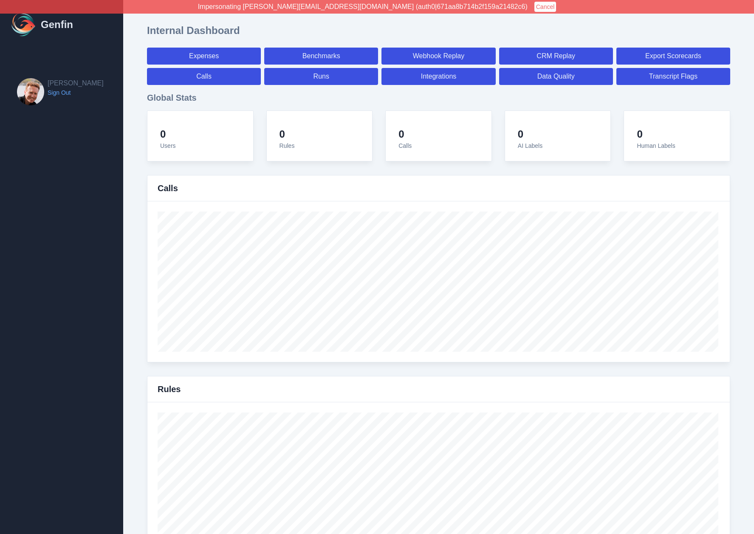
select select "7"
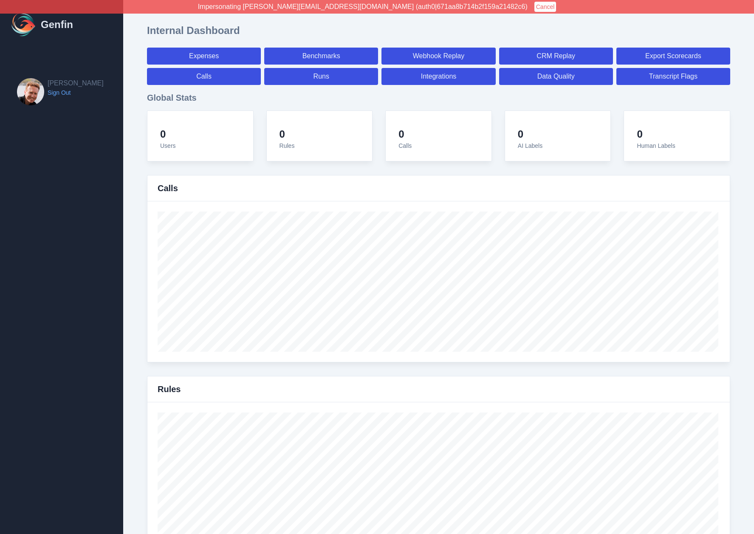
select select "7"
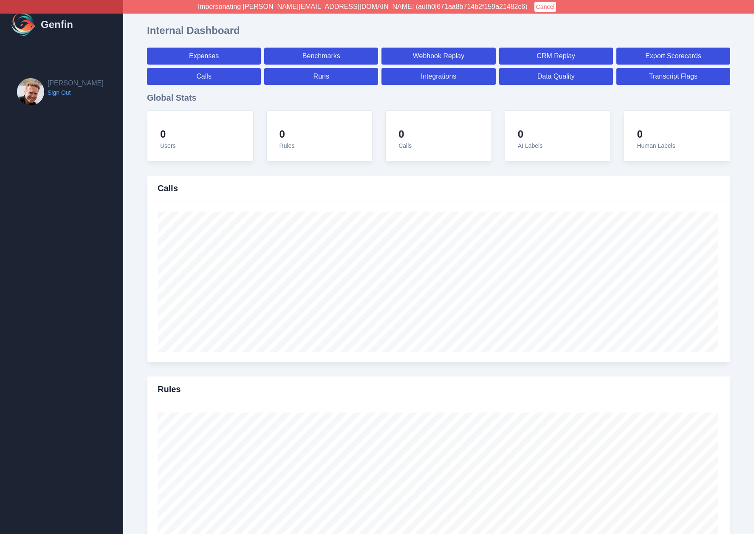
select select "7"
select select "paid"
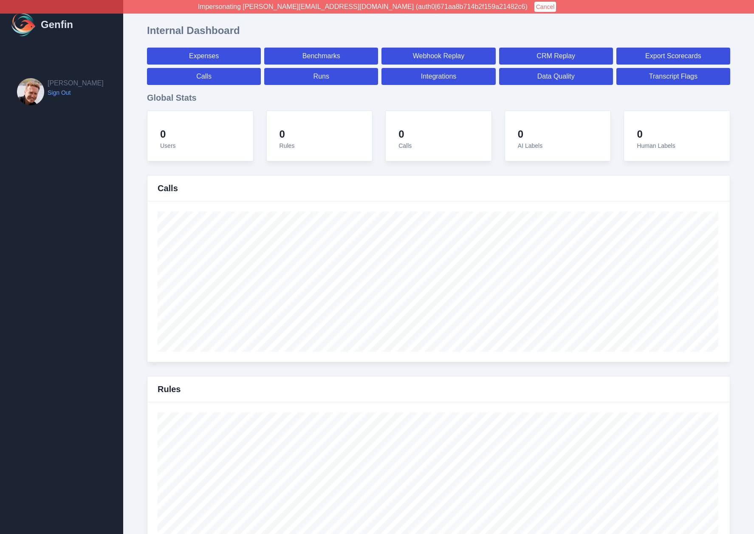
select select "7"
select select "paid"
select select "7"
select select "paid"
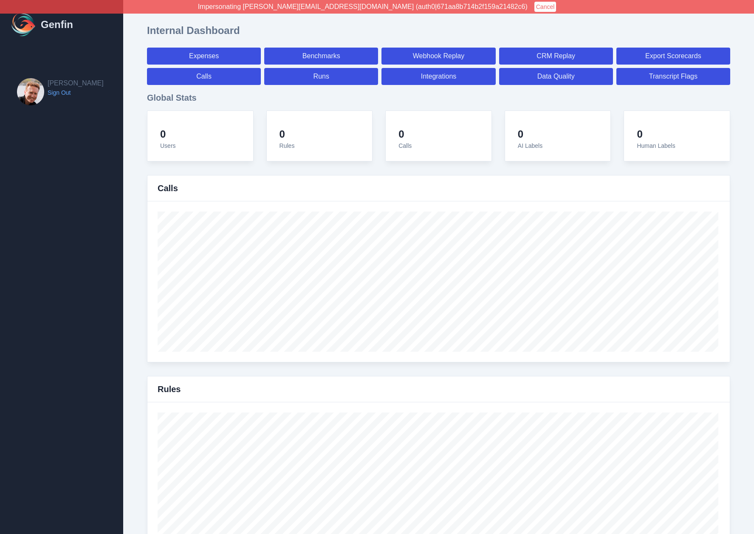
select select "7"
select select "paid"
select select "7"
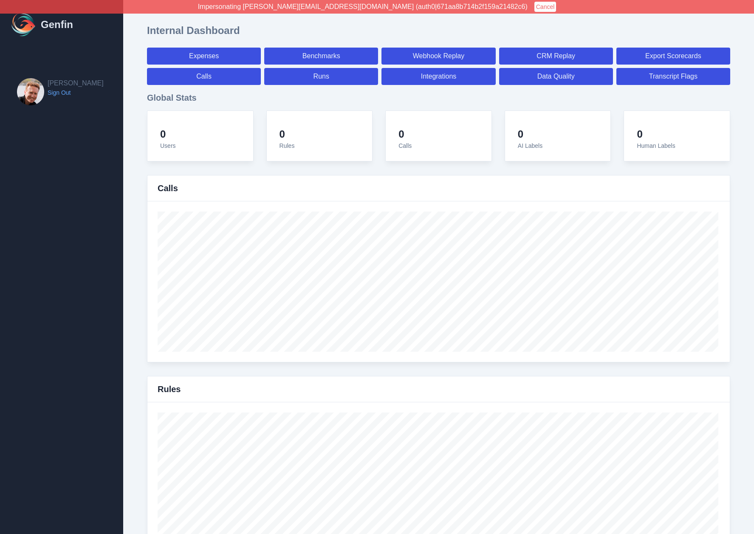
select select "paid"
select select "7"
select select "paid"
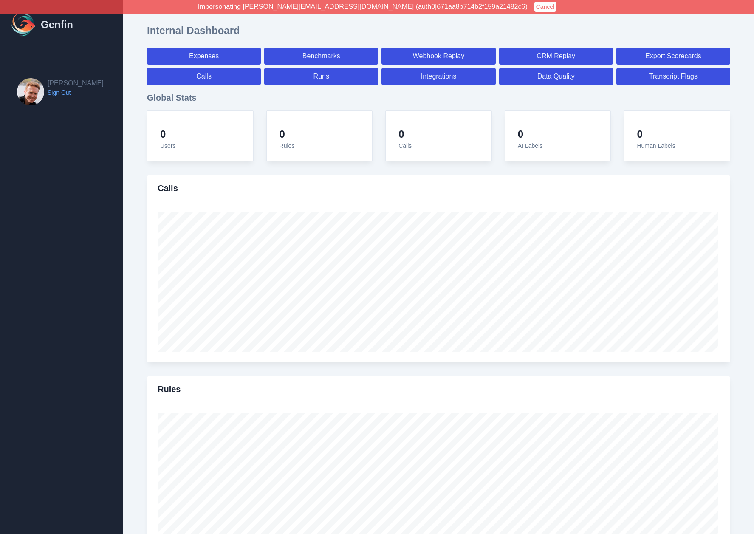
select select "7"
select select "paid"
select select "7"
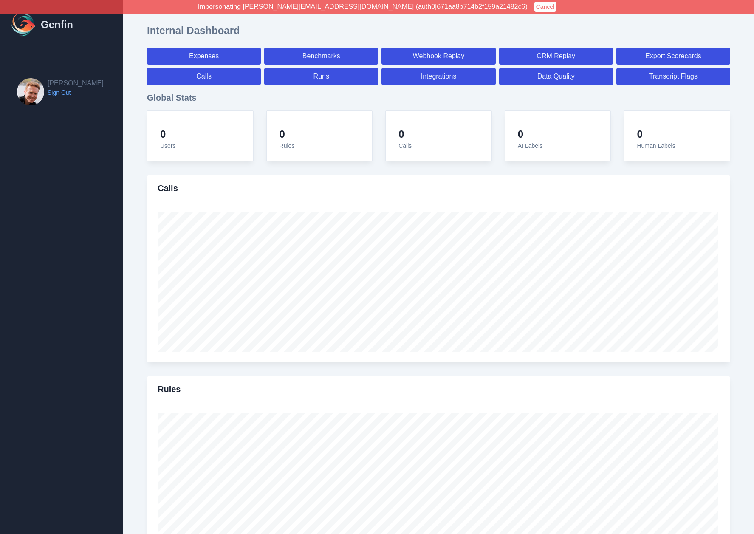
select select "paid"
select select "7"
select select "paid"
select select "7"
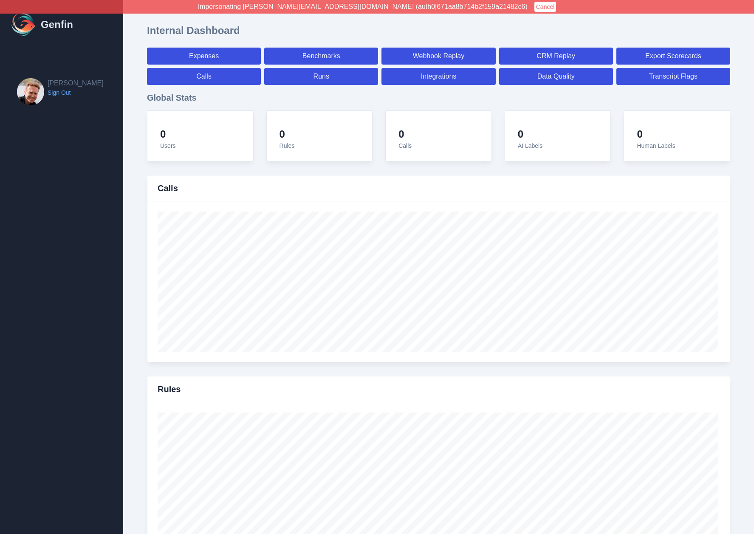
select select "7"
select select "paid"
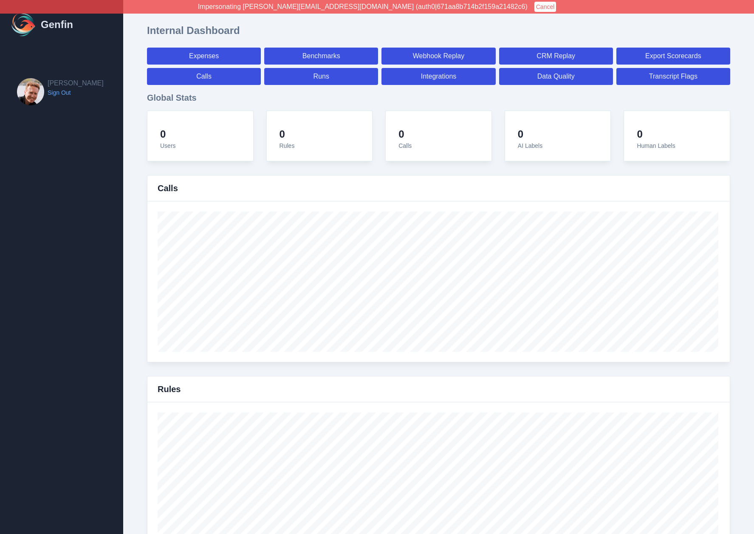
select select "7"
select select "paid"
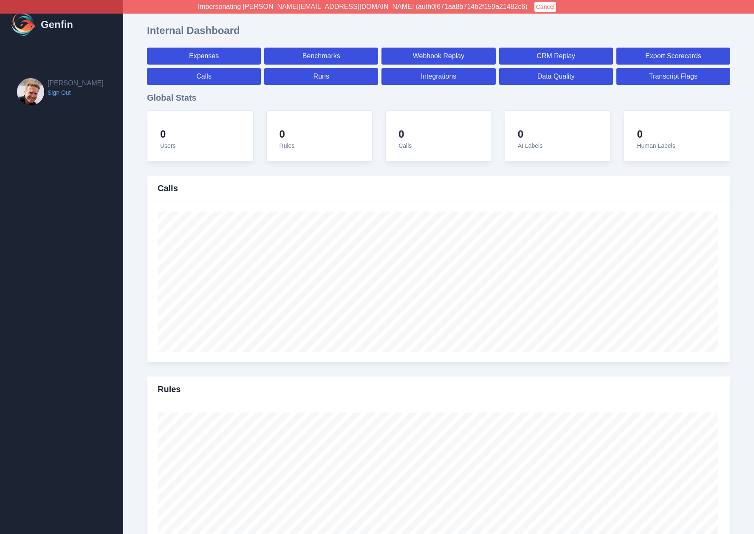
select select "7"
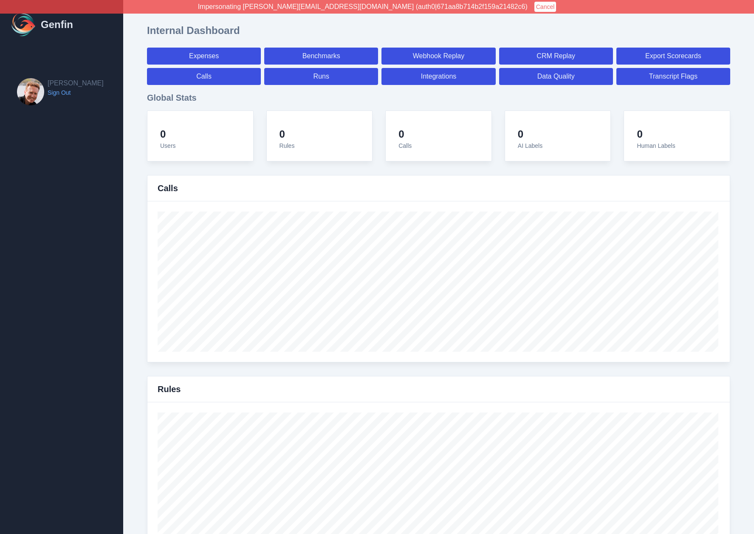
select select "7"
select select "paid"
select select "7"
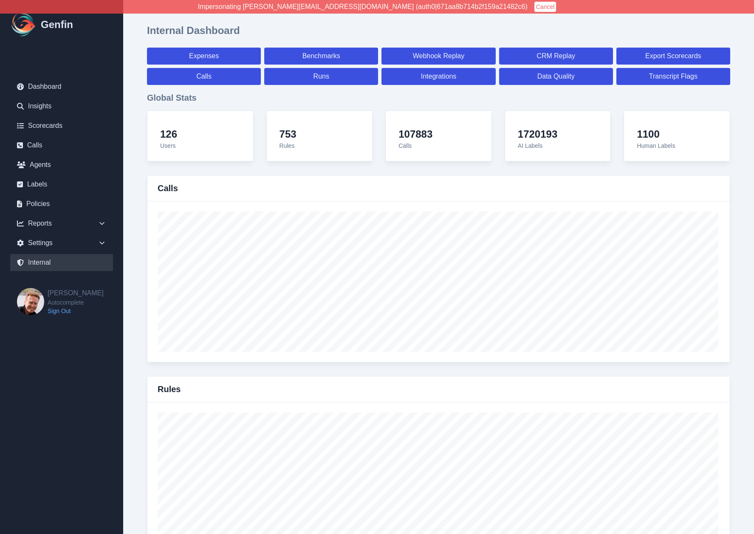
click at [565, 77] on link "Data Quality" at bounding box center [556, 76] width 114 height 17
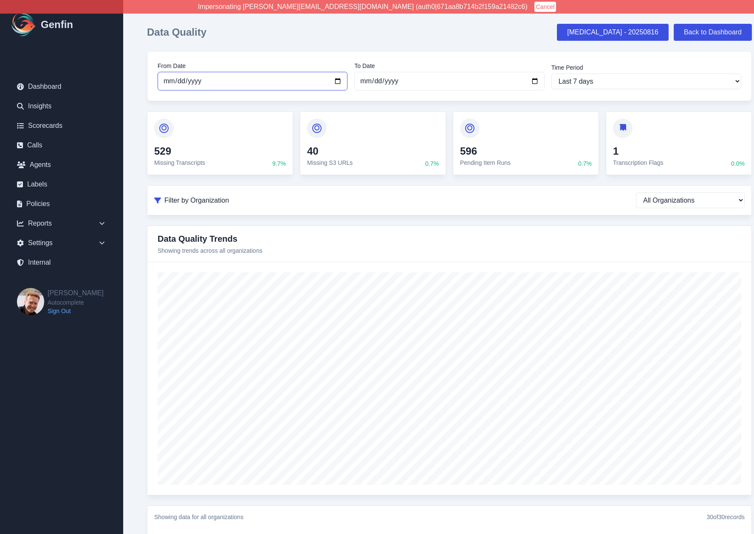
click at [176, 83] on input "[DATE]" at bounding box center [253, 81] width 190 height 19
type input "[DATE]"
click at [344, 81] on input "[DATE]" at bounding box center [253, 81] width 190 height 19
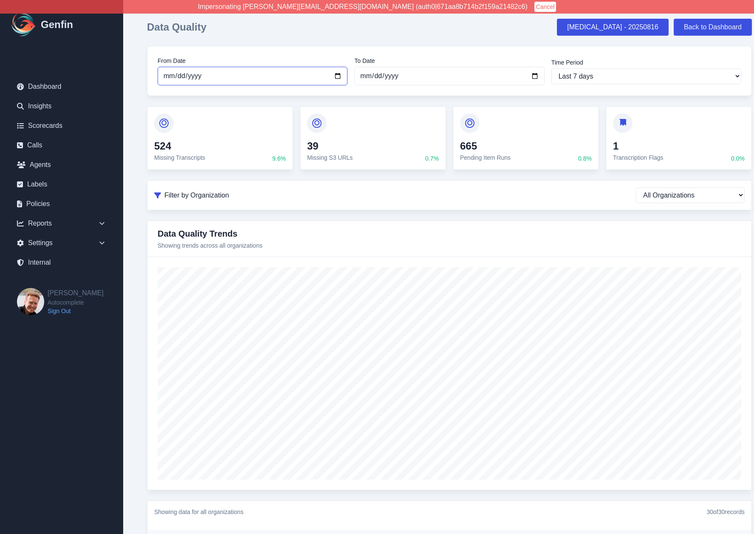
click at [339, 76] on input "2025-09-25" at bounding box center [253, 76] width 190 height 19
type input "[DATE]"
select select "custom"
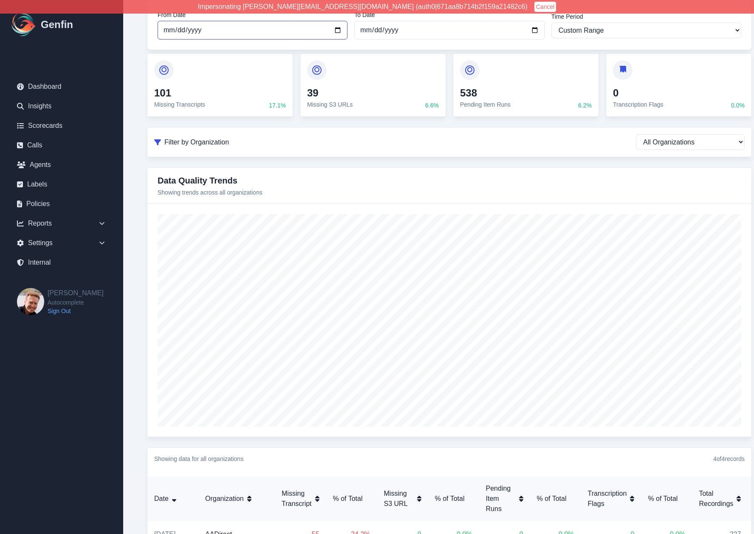
scroll to position [0, 0]
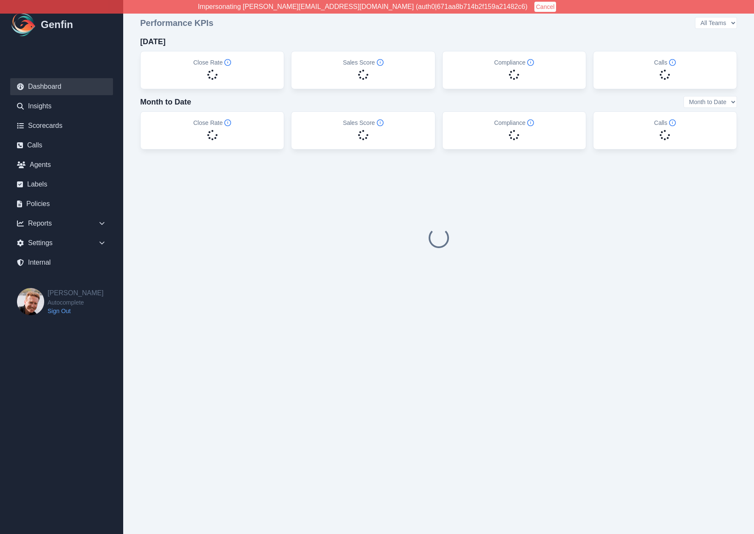
click at [136, 184] on div "Performance KPIs All Teams [DATE] Close Rate Sales Score Compliance Calls Month…" at bounding box center [438, 168] width 631 height 336
click at [37, 147] on link "Calls" at bounding box center [61, 145] width 103 height 17
click at [40, 162] on link "Agents" at bounding box center [61, 164] width 103 height 17
click at [102, 222] on icon at bounding box center [102, 223] width 8 height 8
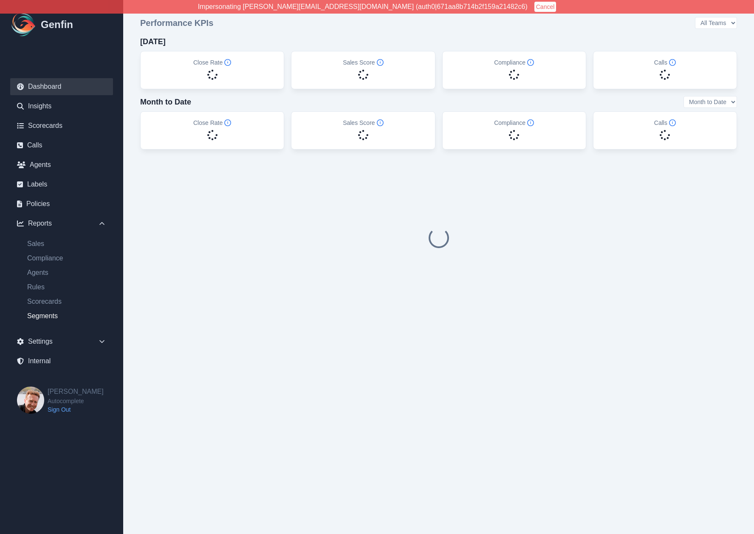
click at [41, 316] on link "Segments" at bounding box center [66, 316] width 93 height 10
select select "14"
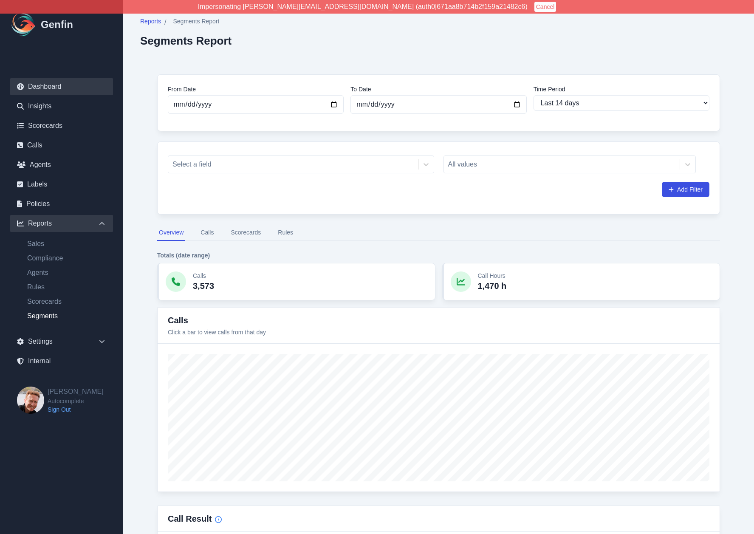
click at [37, 88] on link "Dashboard" at bounding box center [61, 86] width 103 height 17
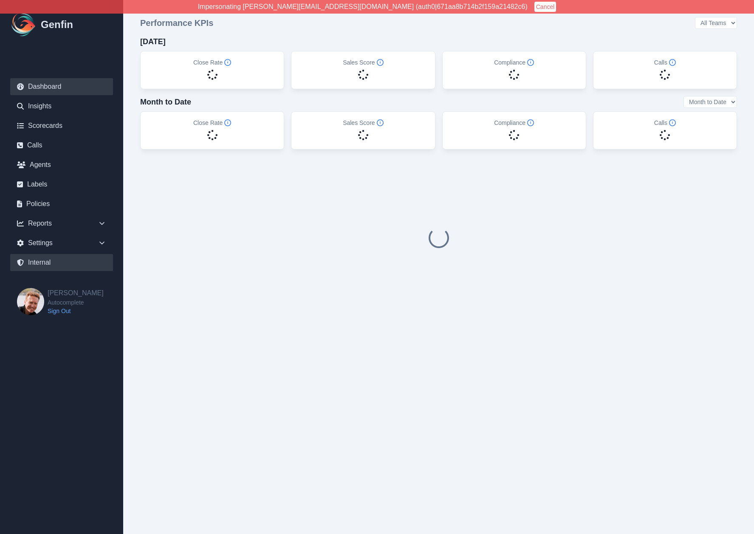
click at [44, 265] on link "Internal" at bounding box center [61, 262] width 103 height 17
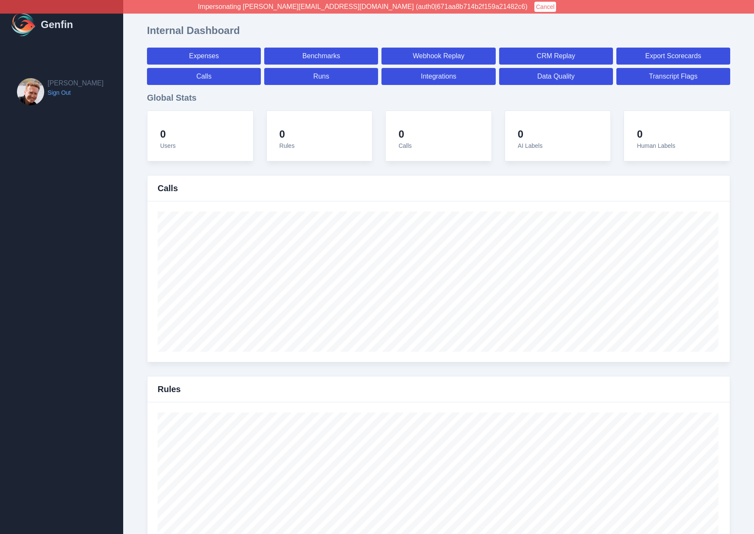
select select "paid"
select select "7"
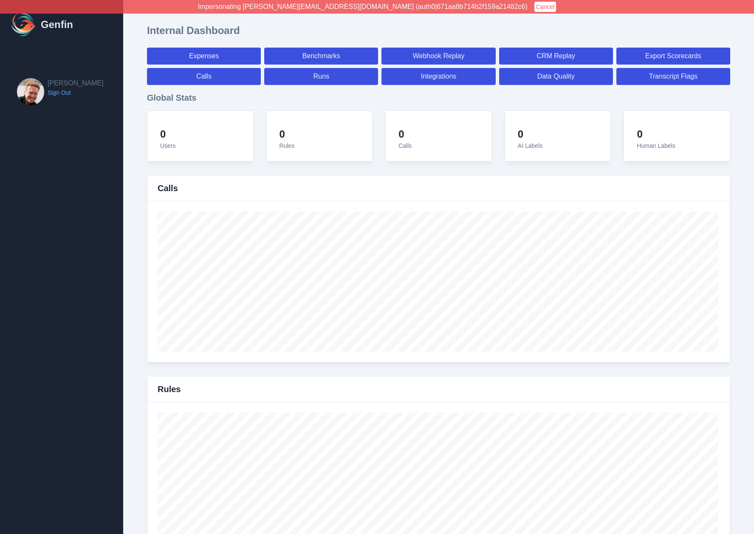
select select "paid"
select select "7"
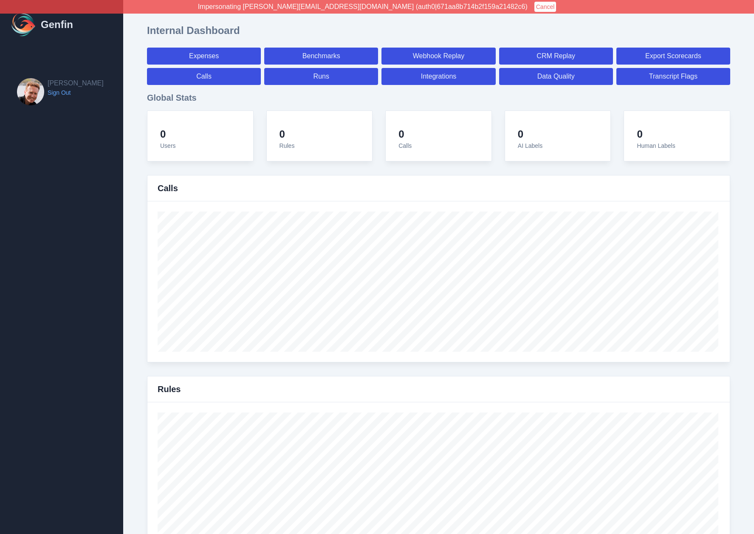
select select "7"
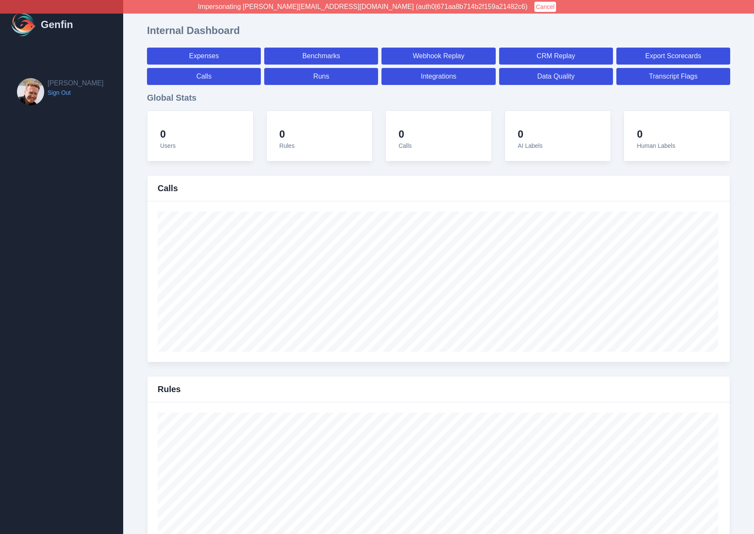
select select "7"
select select "paid"
select select "7"
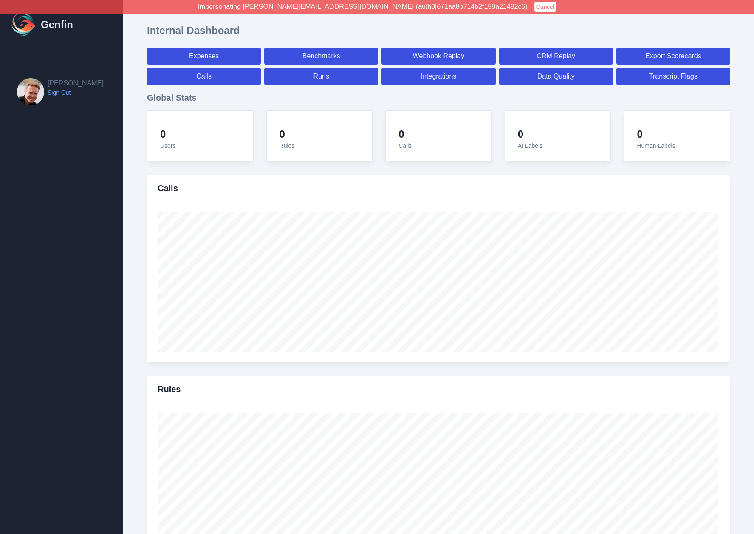
select select "7"
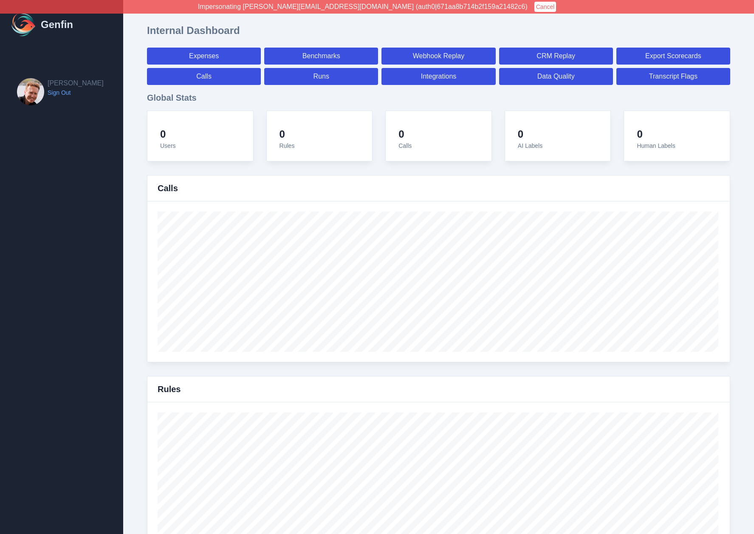
select select "7"
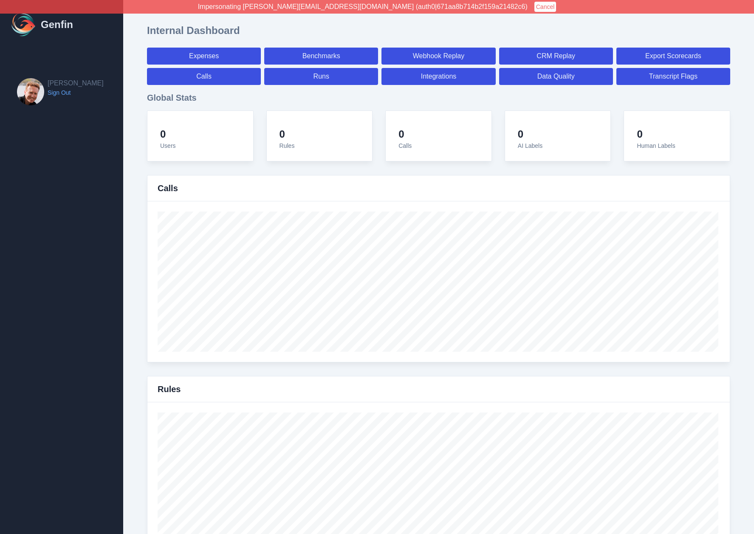
select select "7"
select select "paid"
select select "7"
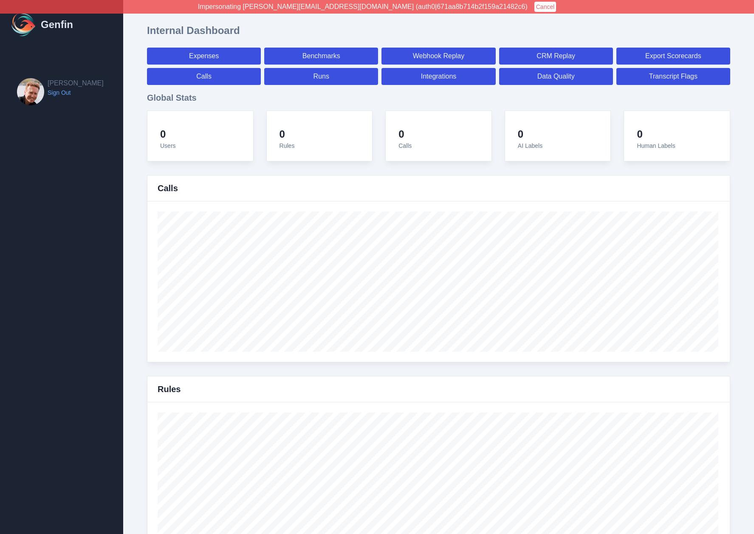
select select "7"
select select "paid"
select select "7"
select select "paid"
select select "7"
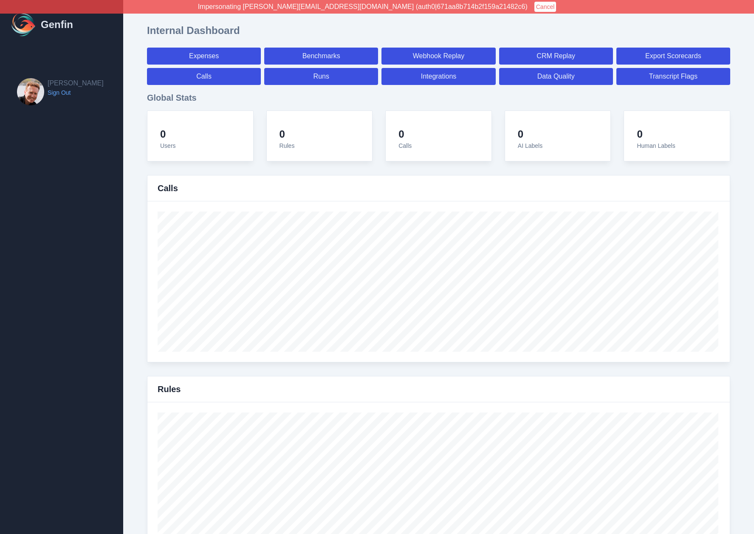
select select "paid"
select select "7"
select select "paid"
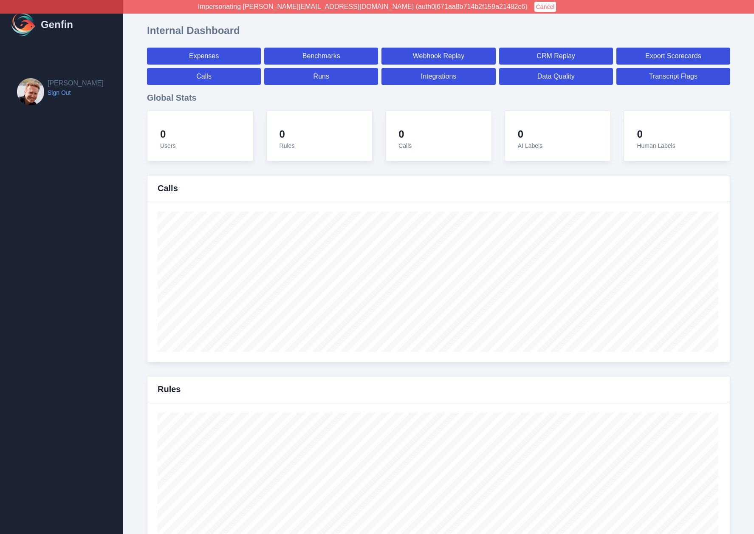
select select "7"
select select "paid"
select select "7"
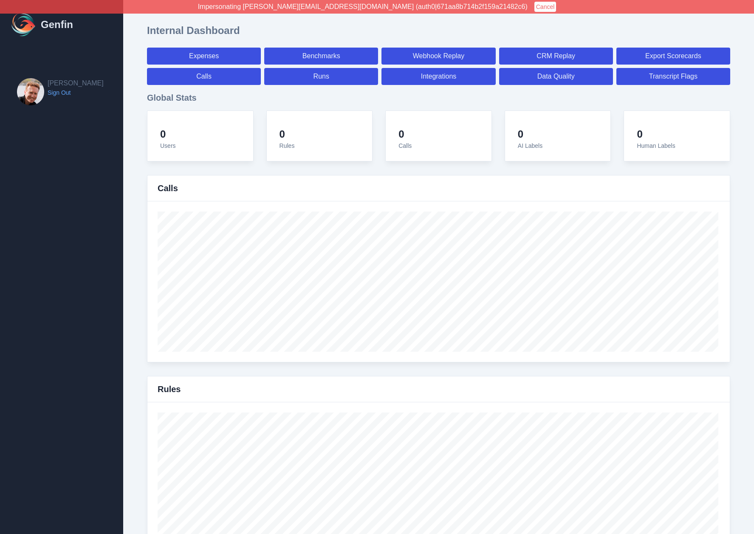
select select "7"
select select "paid"
select select "7"
select select "paid"
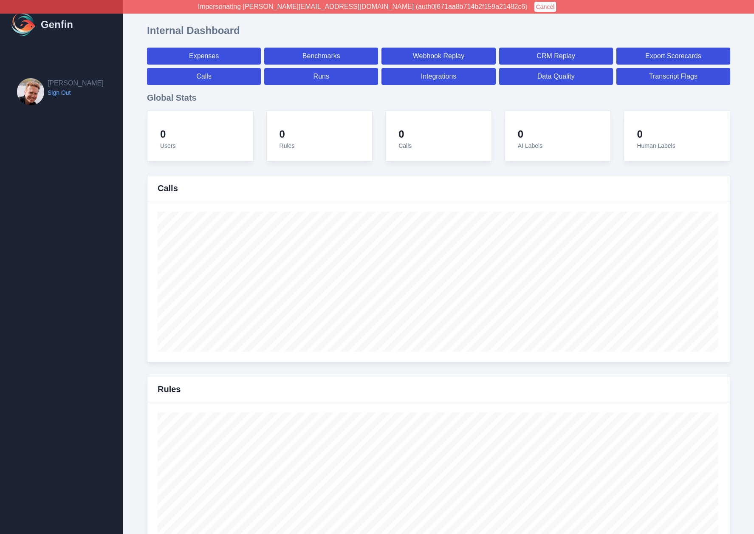
select select "7"
select select "paid"
select select "7"
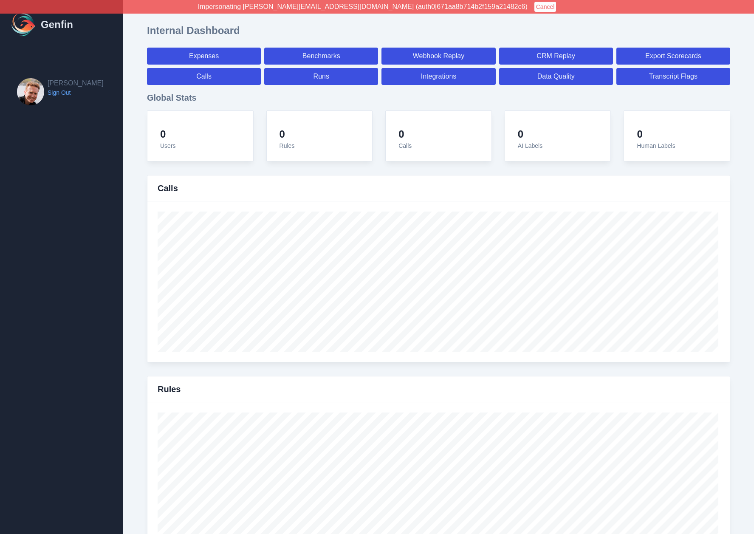
select select "7"
select select "paid"
select select "7"
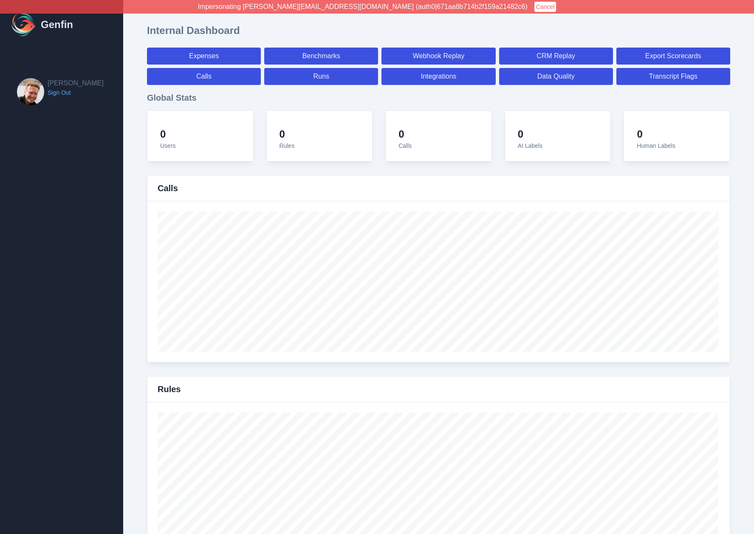
select select "7"
select select "paid"
select select "7"
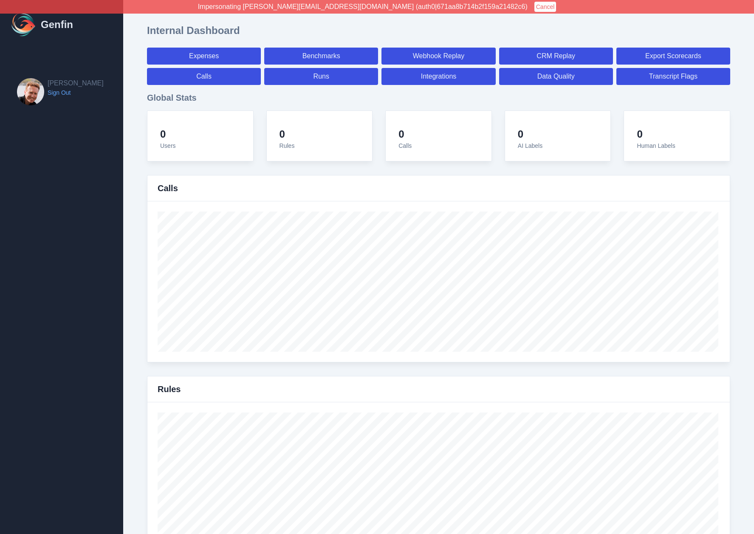
select select "7"
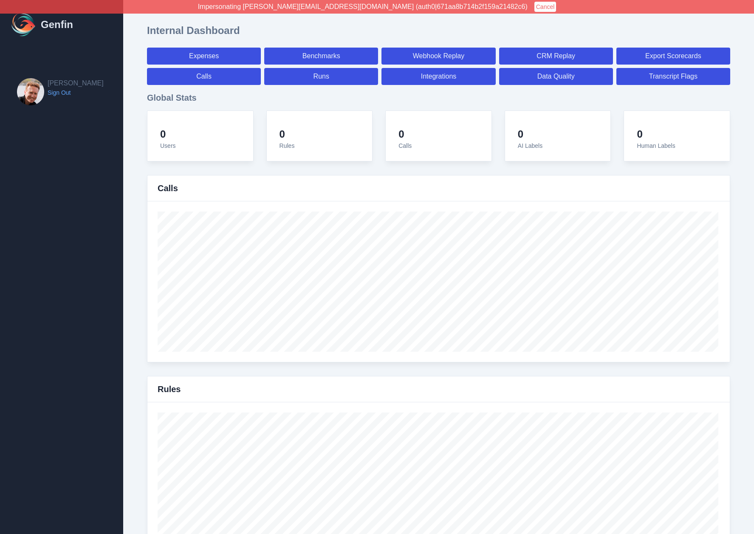
select select "paid"
select select "7"
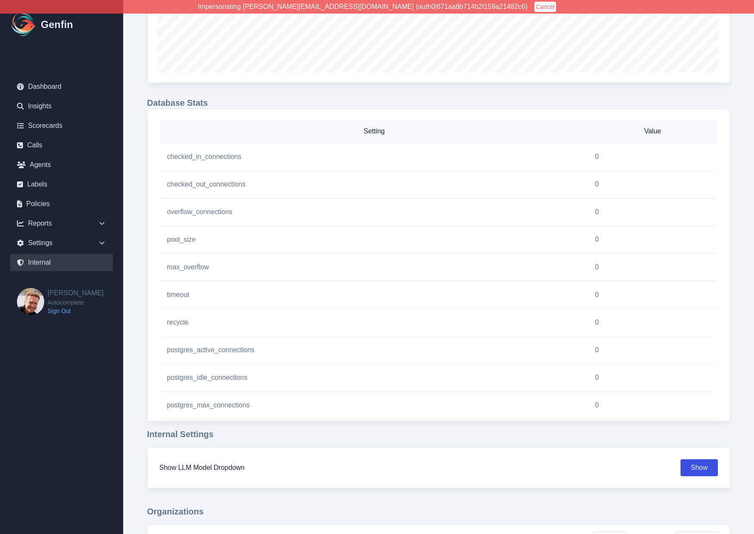
scroll to position [688, 0]
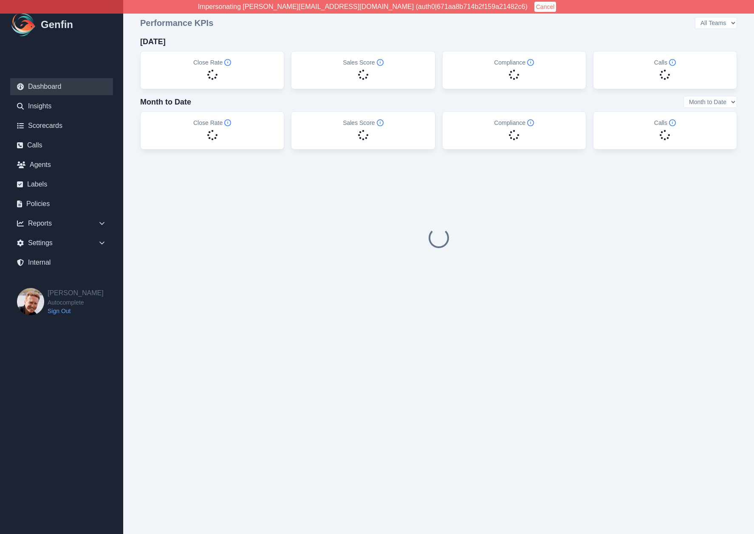
click at [534, 4] on button "Cancel" at bounding box center [545, 7] width 22 height 10
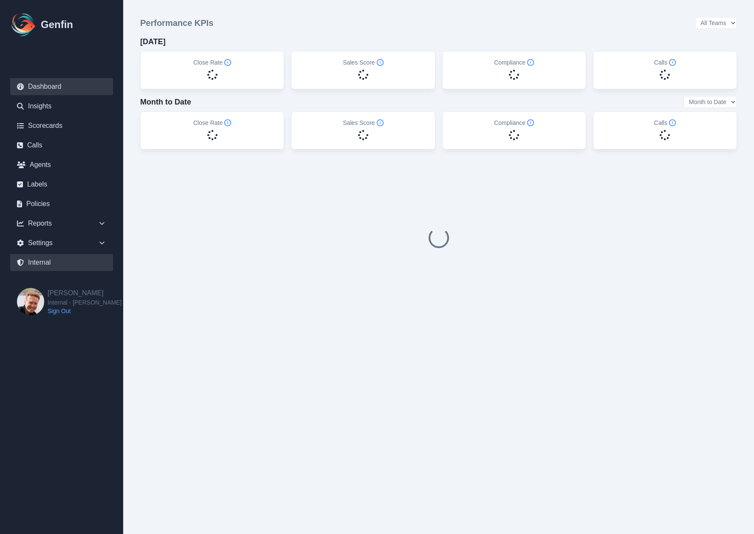
click at [34, 265] on link "Internal" at bounding box center [61, 262] width 103 height 17
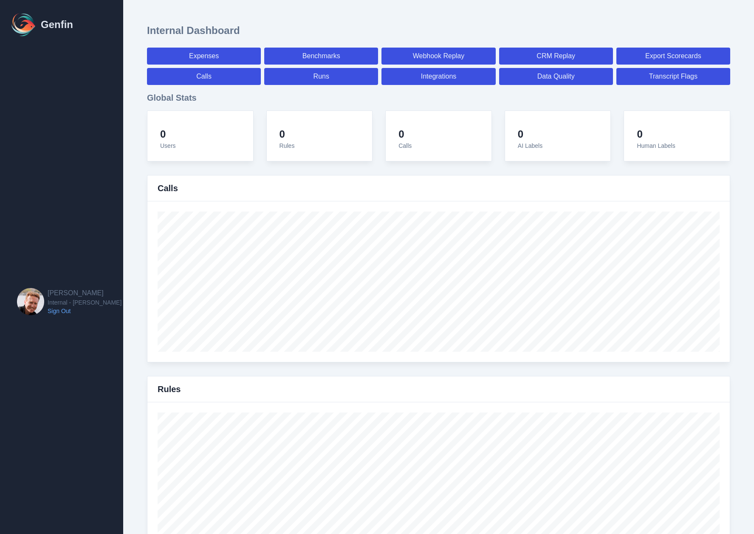
select select "paid"
select select "7"
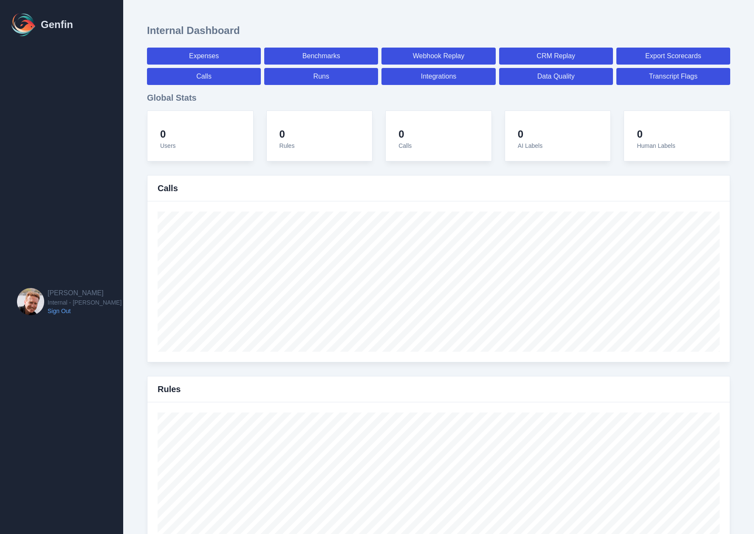
select select "paid"
select select "7"
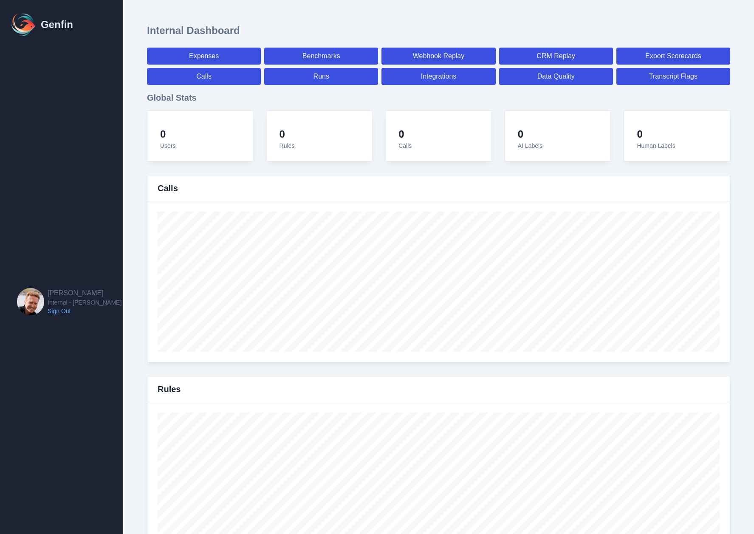
select select "7"
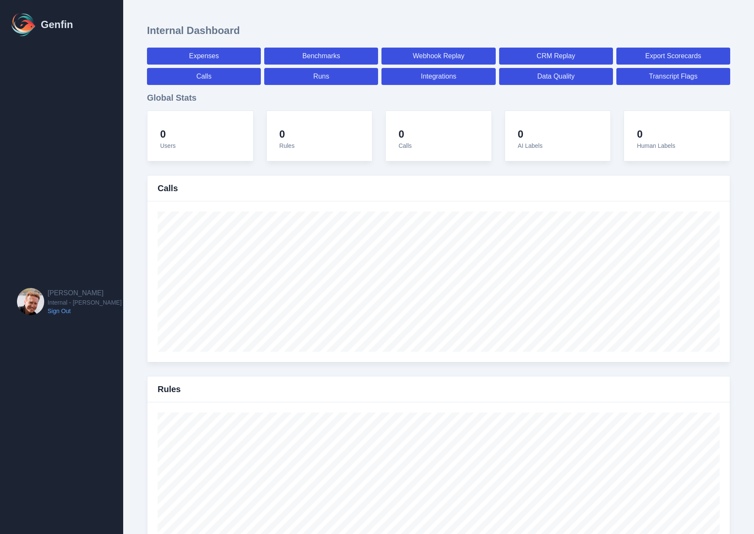
select select "7"
select select "paid"
select select "7"
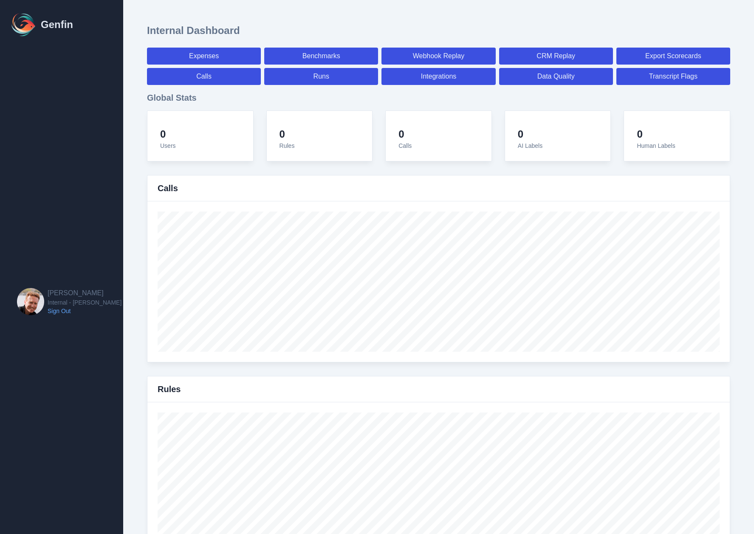
select select "7"
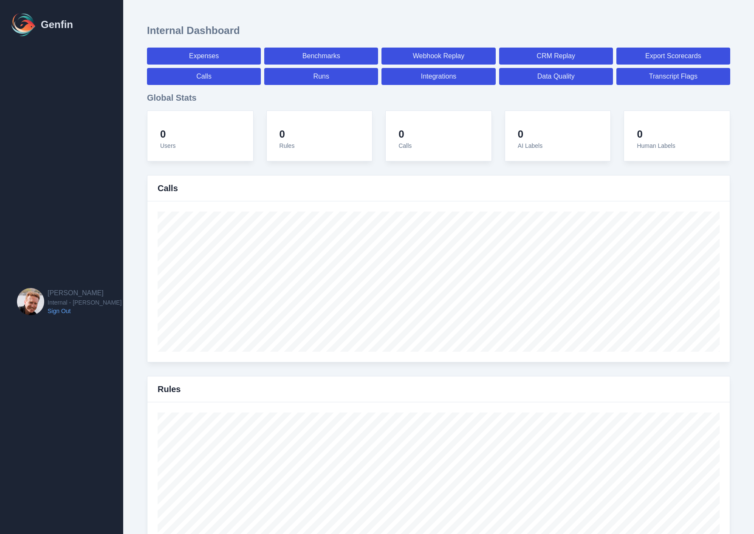
select select "7"
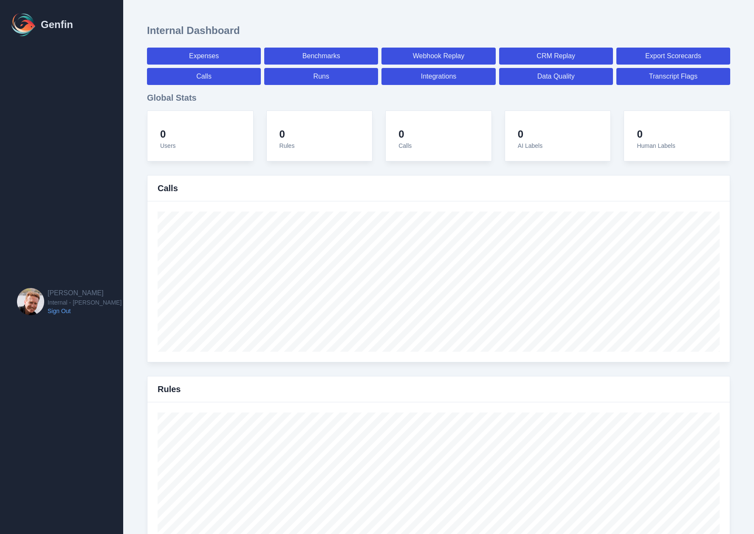
select select "7"
select select "paid"
select select "7"
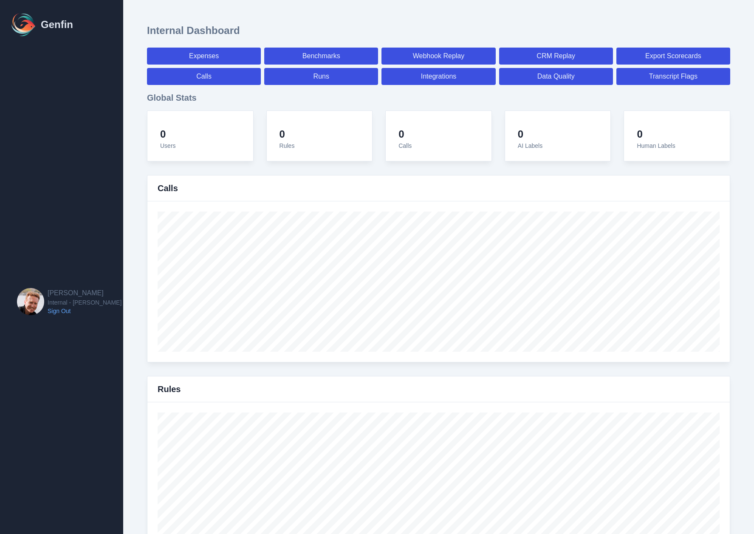
select select "7"
select select "paid"
select select "7"
select select "paid"
select select "7"
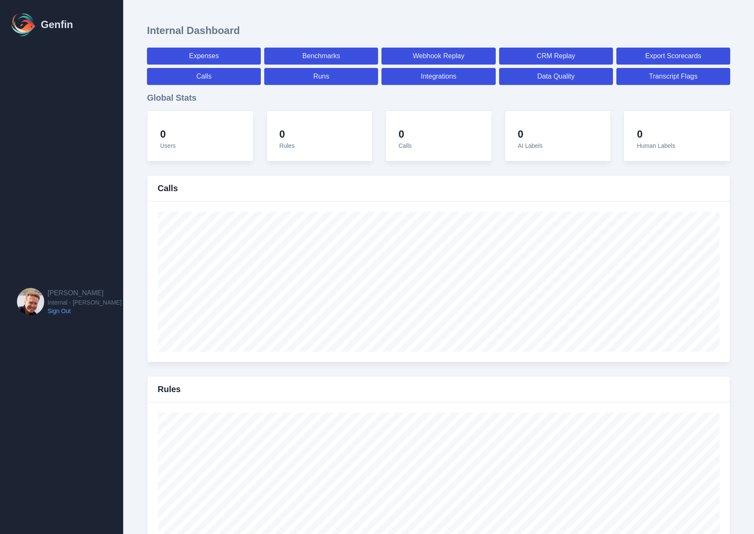
select select "paid"
select select "7"
select select "paid"
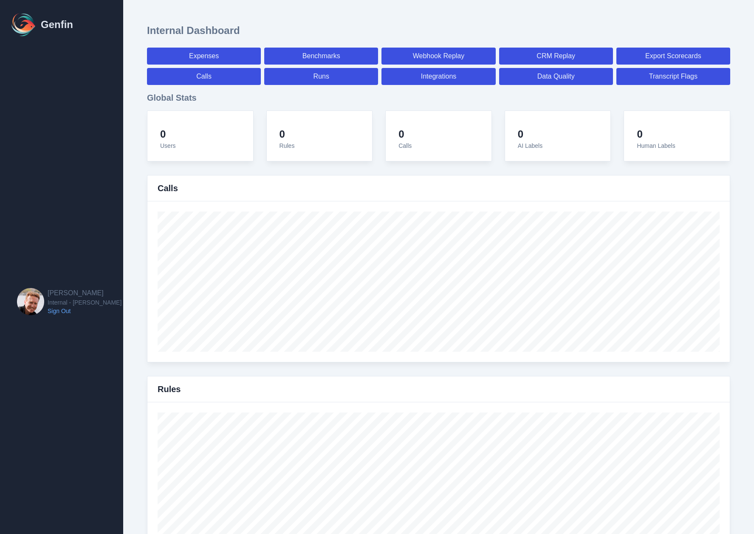
select select "7"
select select "paid"
select select "7"
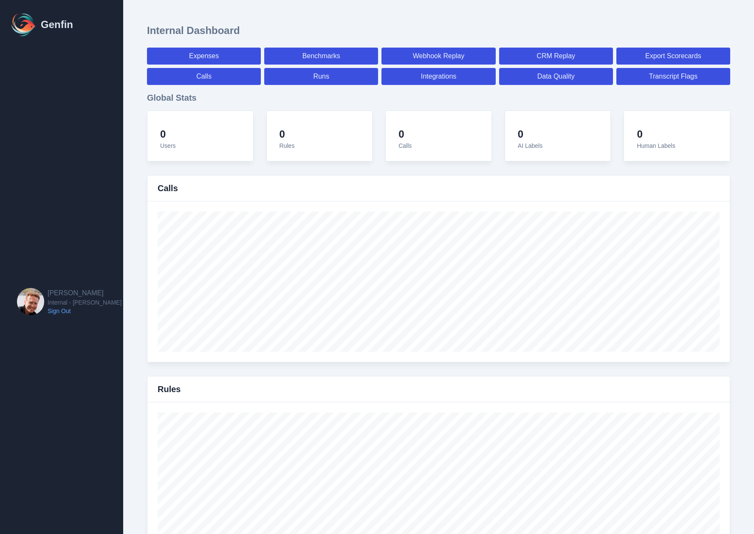
select select "7"
select select "paid"
select select "7"
select select "paid"
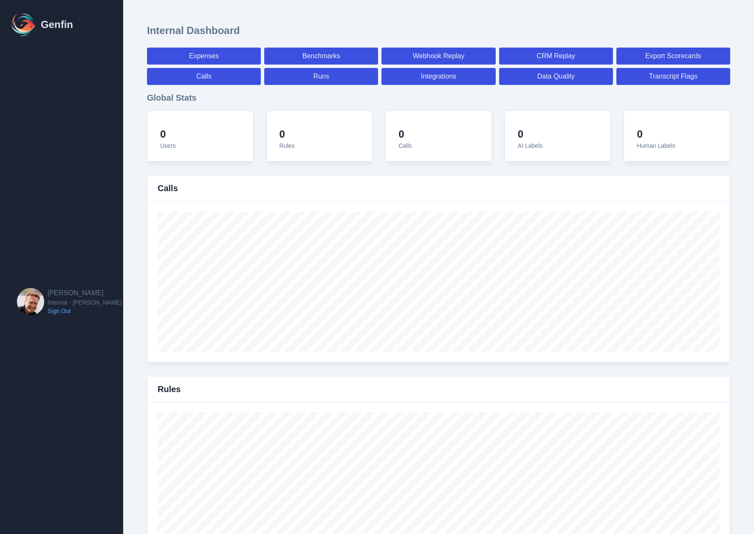
select select "7"
select select "paid"
select select "7"
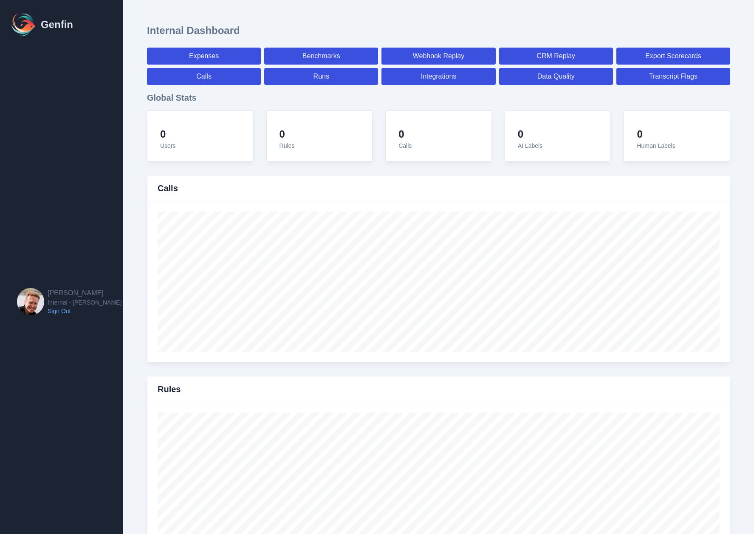
select select "7"
select select "paid"
select select "7"
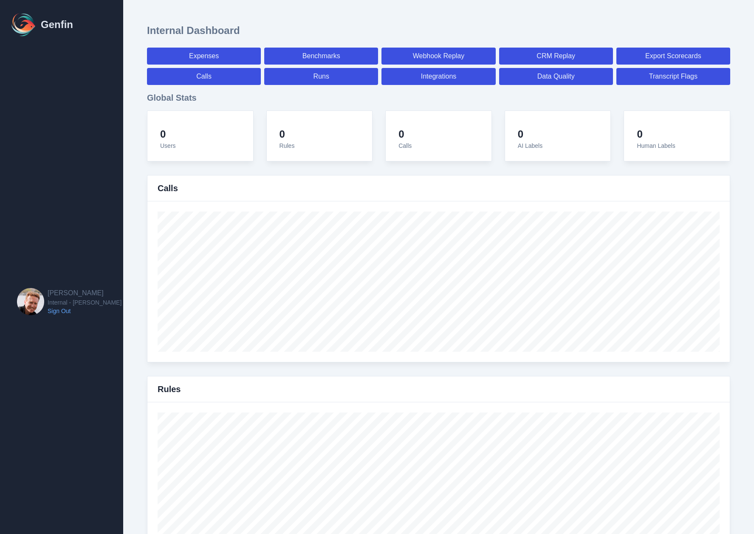
select select "7"
select select "paid"
select select "7"
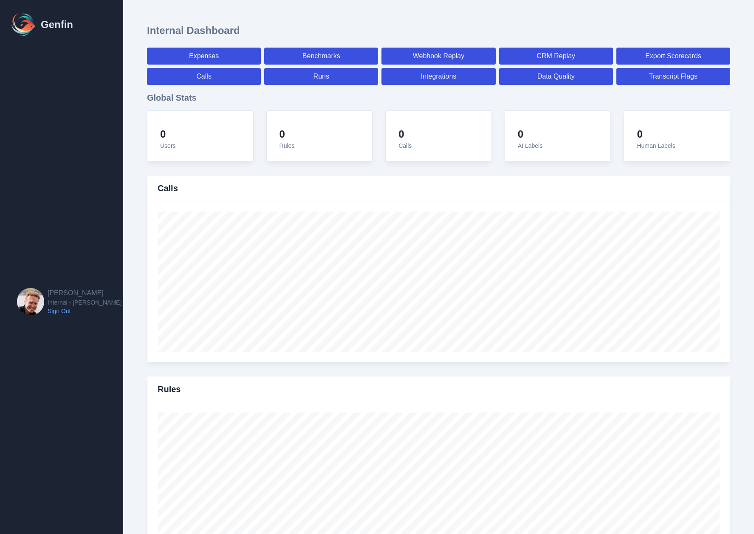
select select "7"
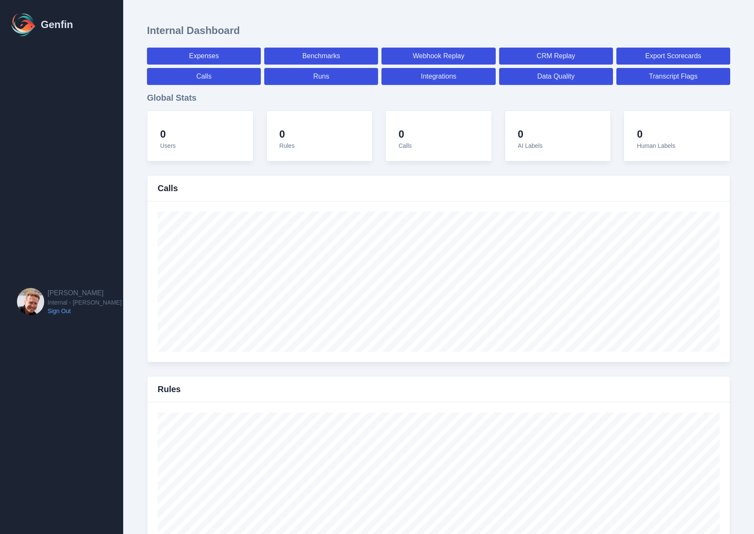
select select "paid"
select select "7"
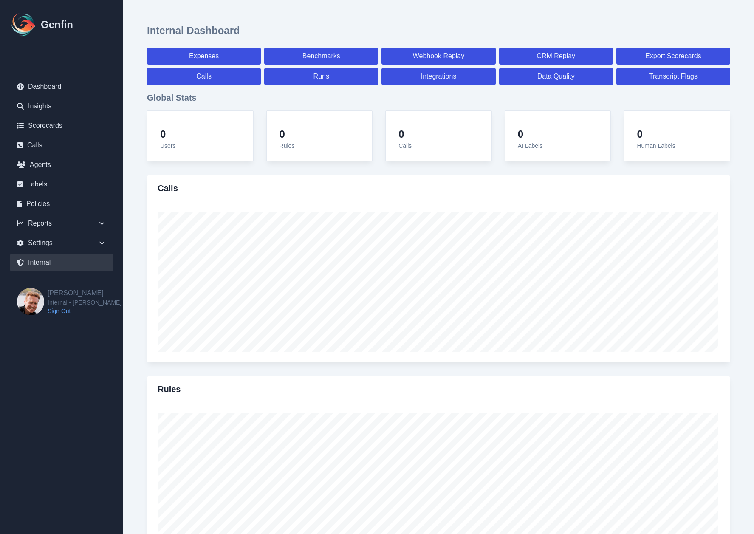
scroll to position [952, 0]
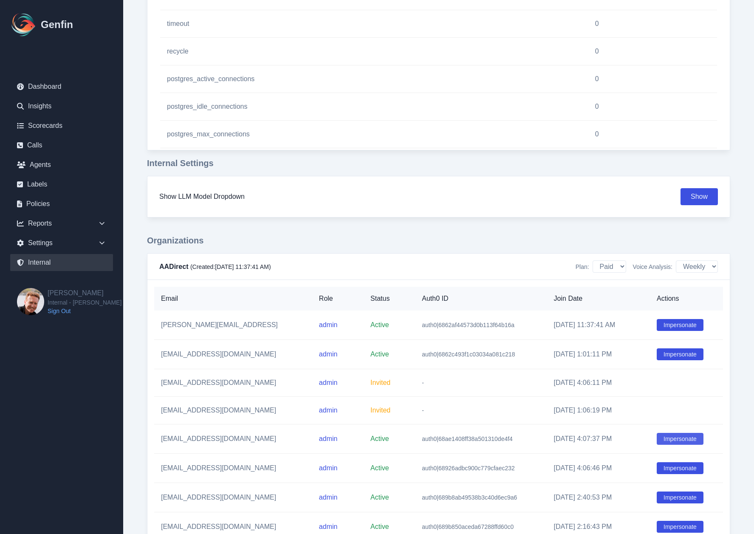
click at [671, 439] on button "Impersonate" at bounding box center [680, 439] width 47 height 12
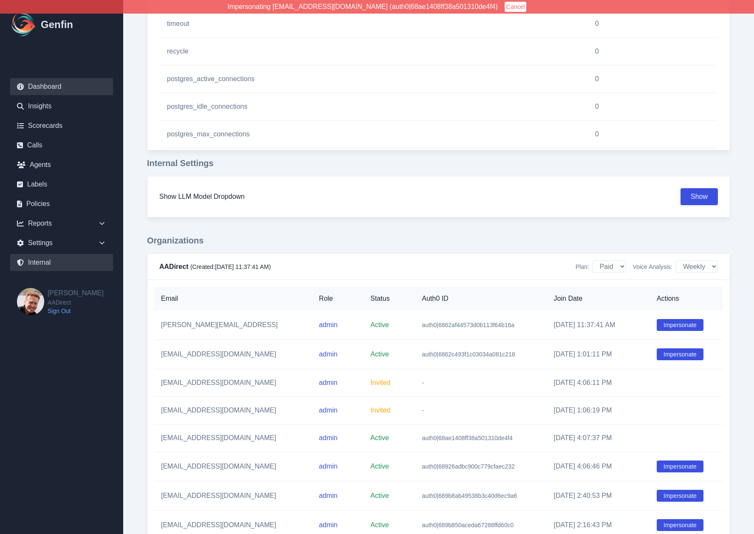
click at [49, 91] on link "Dashboard" at bounding box center [61, 86] width 103 height 17
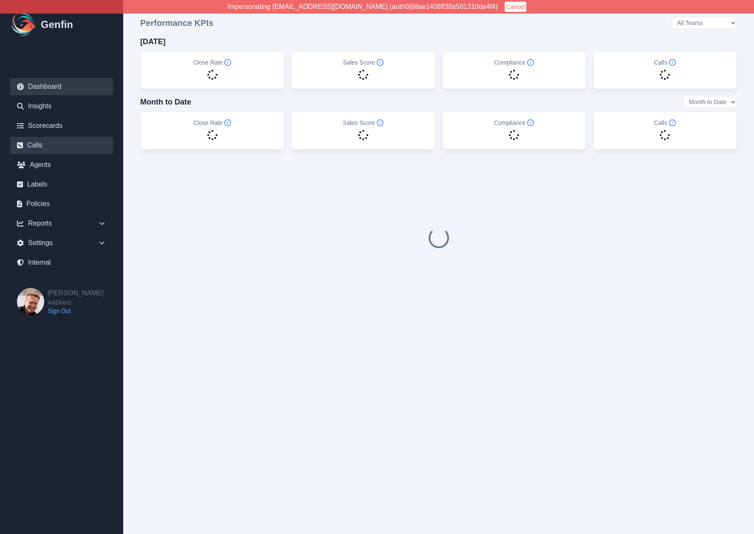
click at [39, 148] on link "Calls" at bounding box center [61, 145] width 103 height 17
click at [40, 164] on link "Agents" at bounding box center [61, 164] width 103 height 17
click at [54, 223] on div "Reports" at bounding box center [61, 223] width 103 height 17
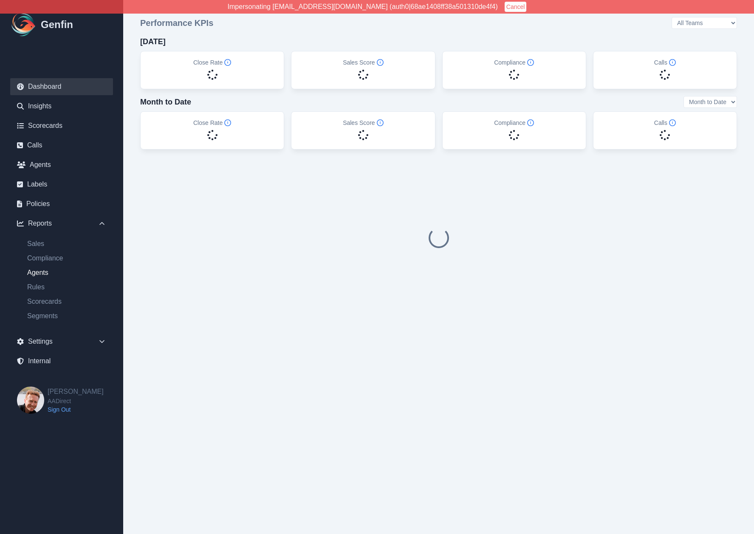
click at [42, 274] on link "Agents" at bounding box center [66, 273] width 93 height 10
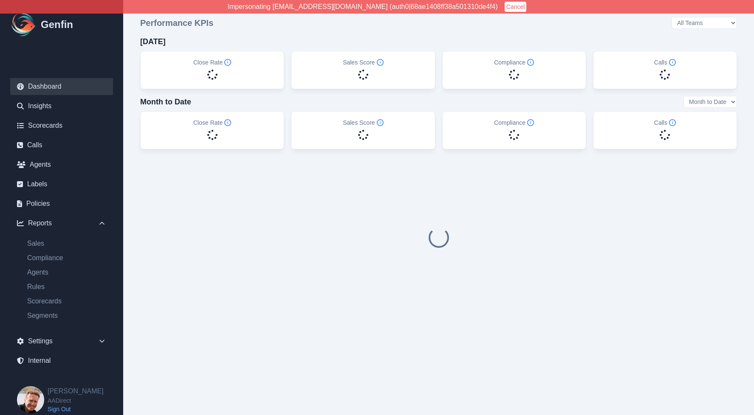
click at [160, 336] on html "Impersonating chsmith@aainsco.com (auth0|68ae1408ff38a501310de4f4) Cancel Genfi…" at bounding box center [377, 168] width 754 height 336
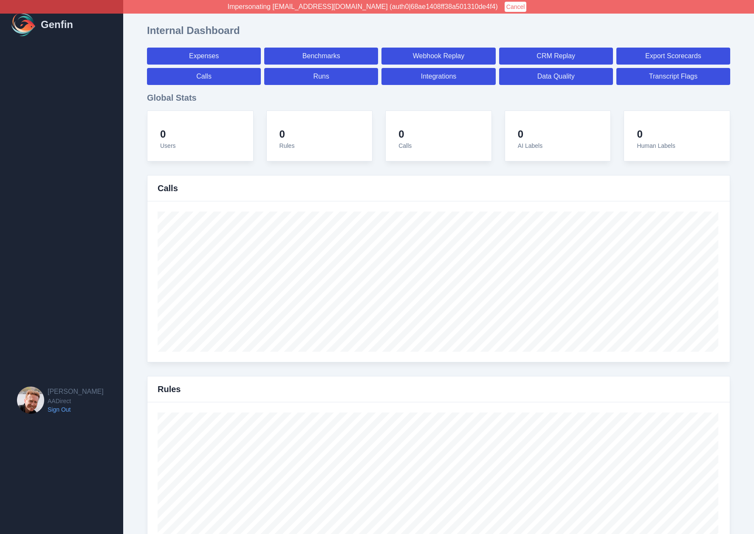
select select "paid"
select select "7"
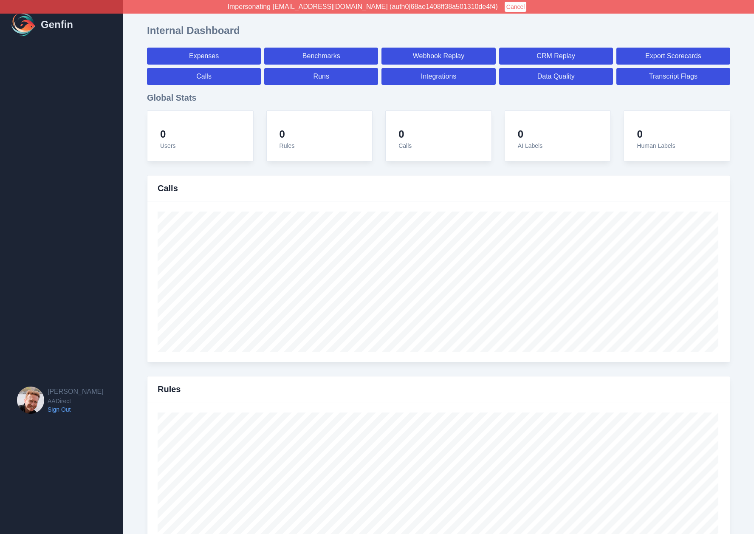
select select "paid"
select select "7"
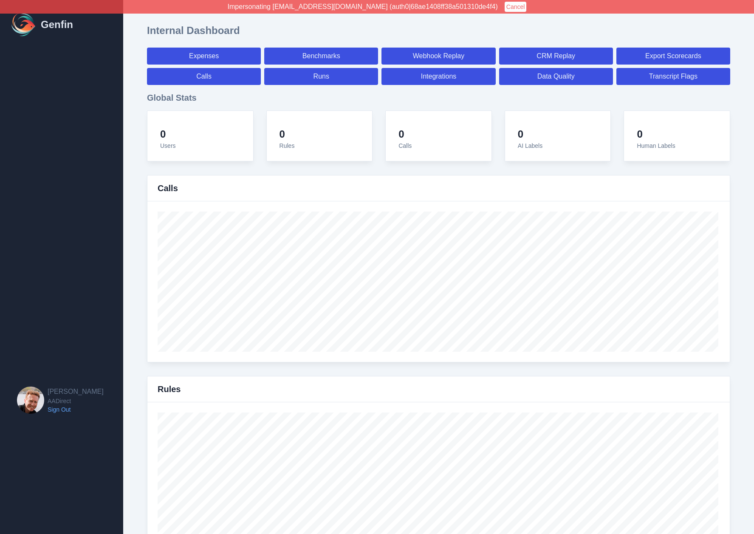
select select "7"
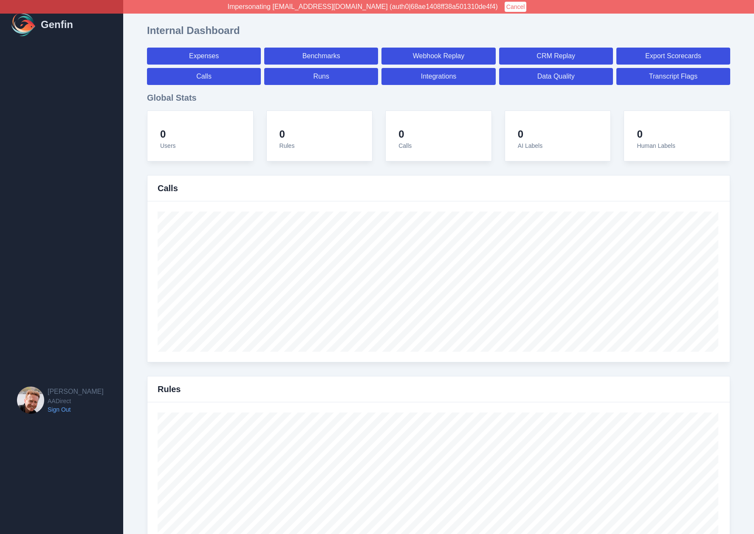
select select "7"
select select "paid"
select select "7"
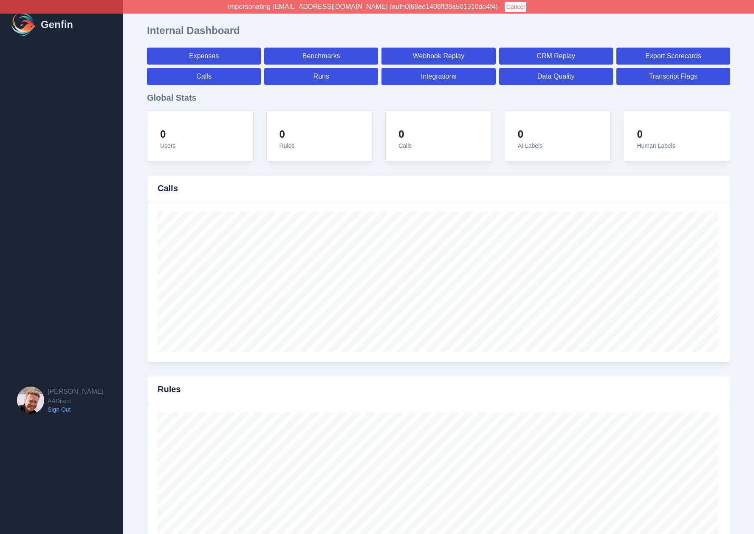
select select "7"
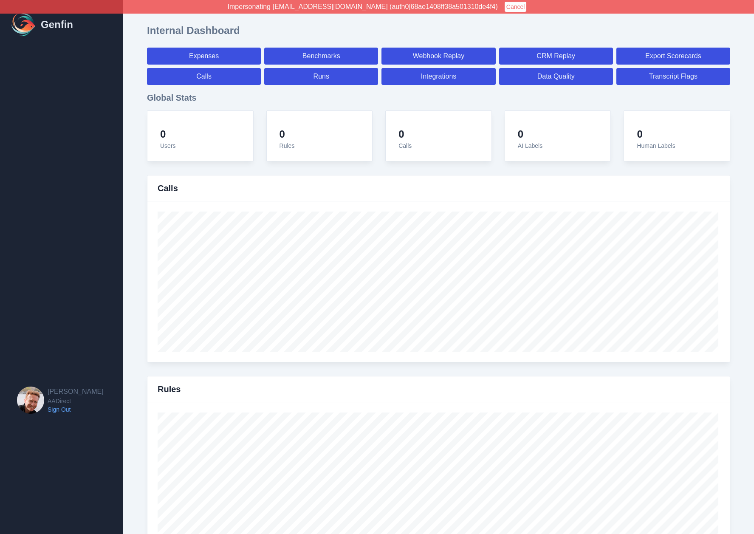
select select "7"
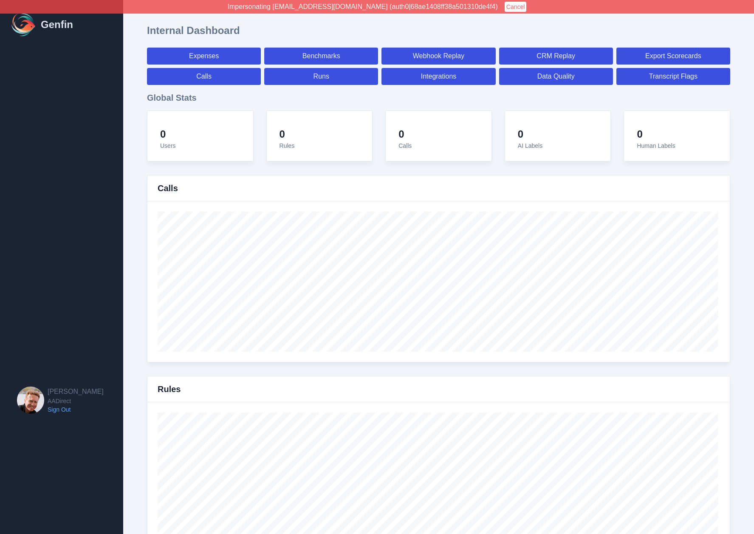
select select "7"
select select "paid"
select select "7"
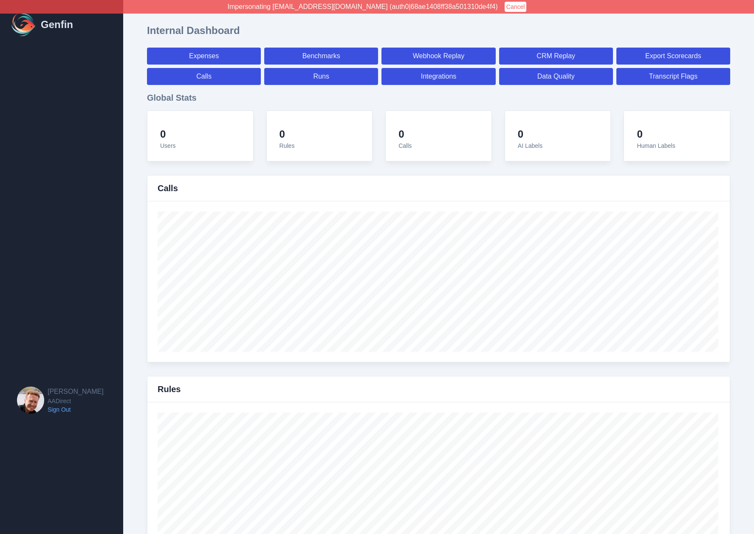
select select "7"
select select "paid"
select select "7"
select select "paid"
select select "7"
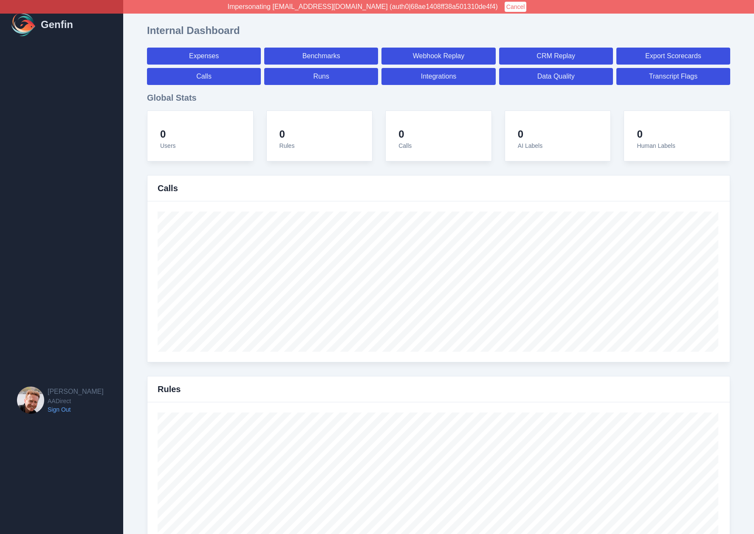
select select "paid"
select select "7"
select select "paid"
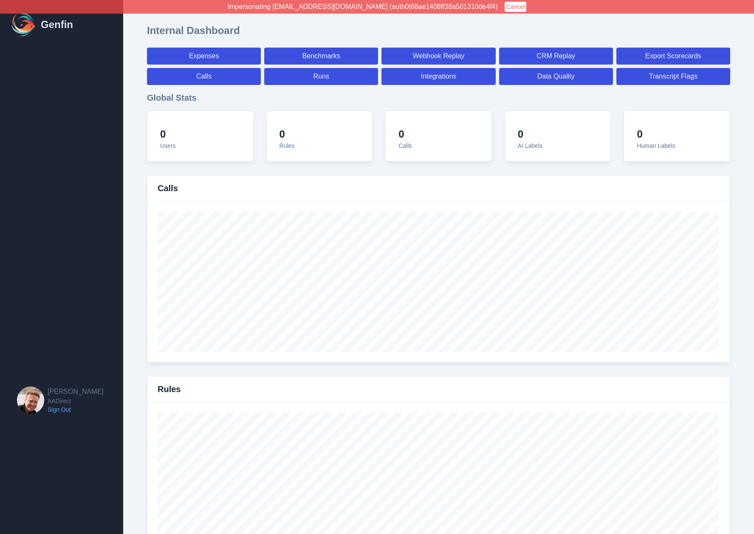
select select "7"
select select "paid"
select select "7"
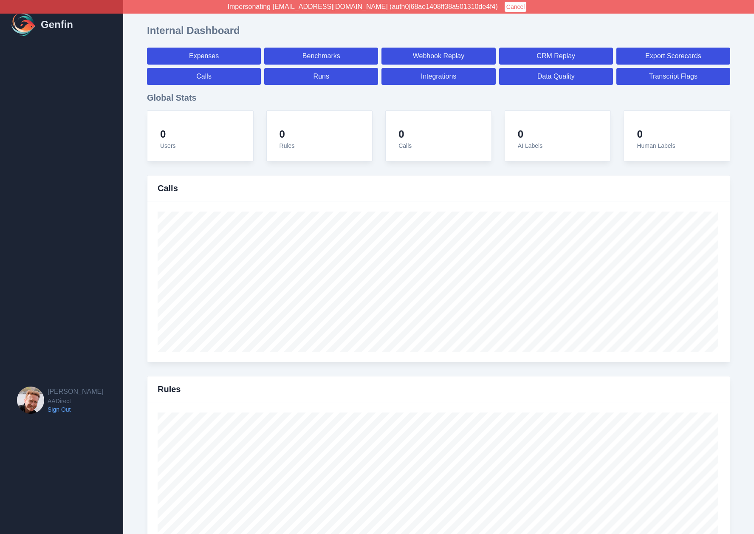
select select "7"
select select "paid"
select select "7"
select select "paid"
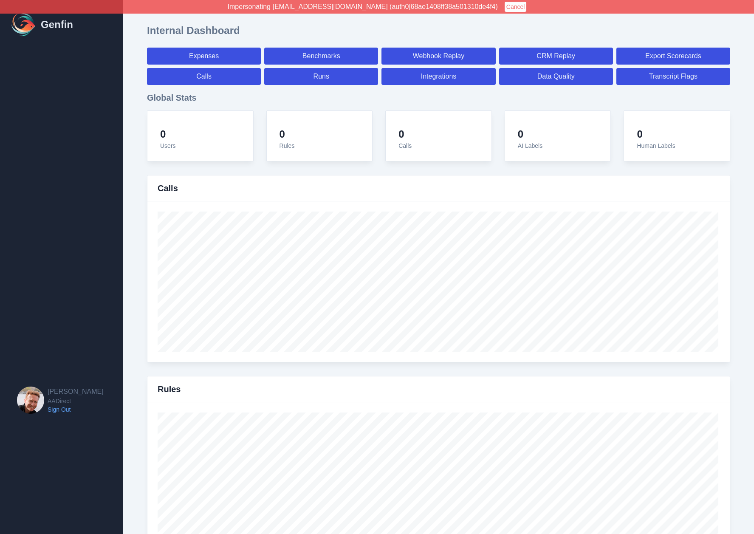
select select "7"
select select "paid"
select select "7"
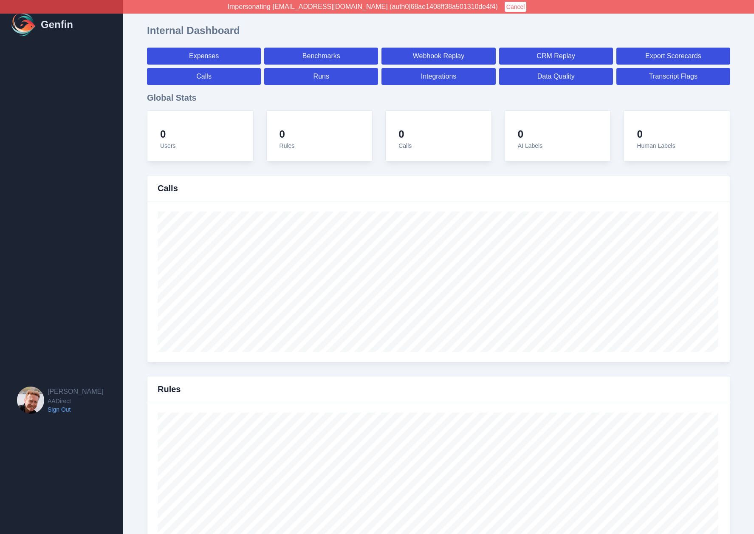
select select "7"
select select "paid"
select select "7"
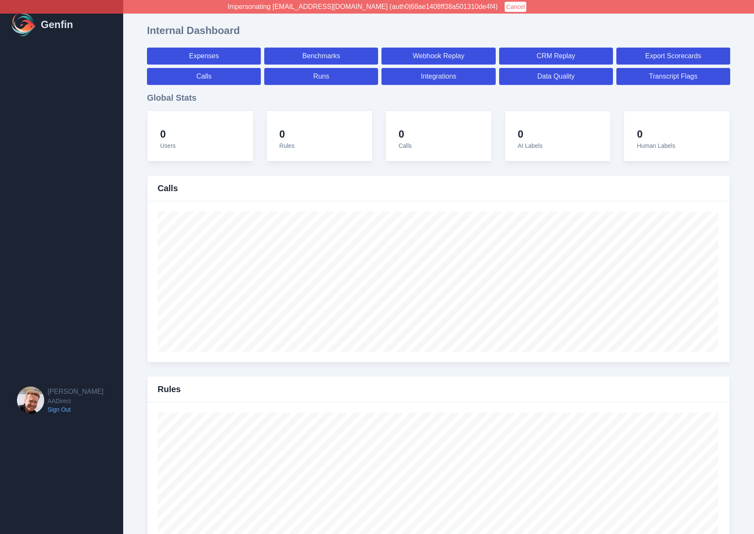
select select "7"
select select "paid"
select select "7"
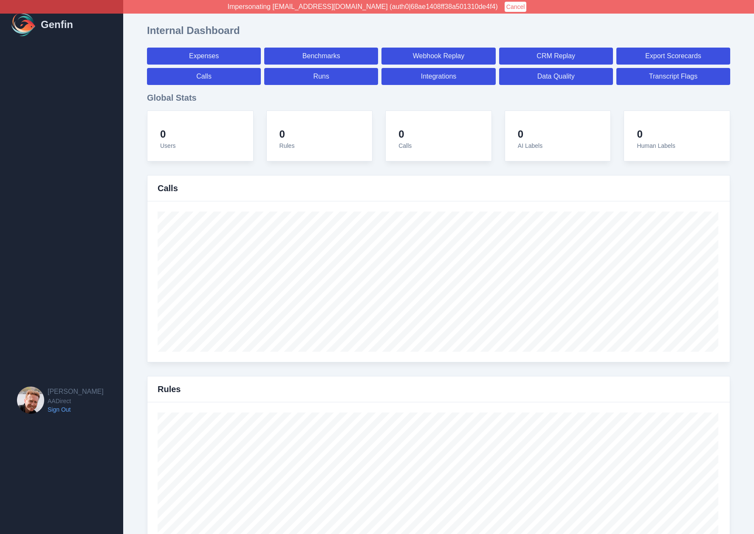
select select "7"
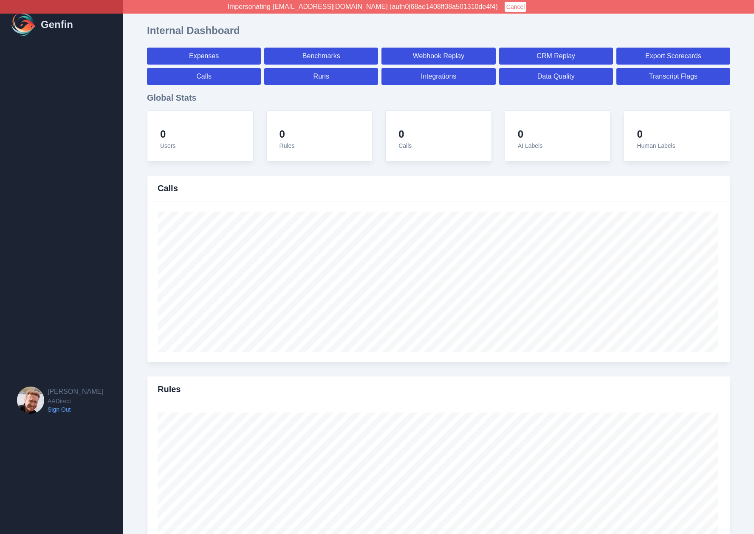
select select "paid"
select select "7"
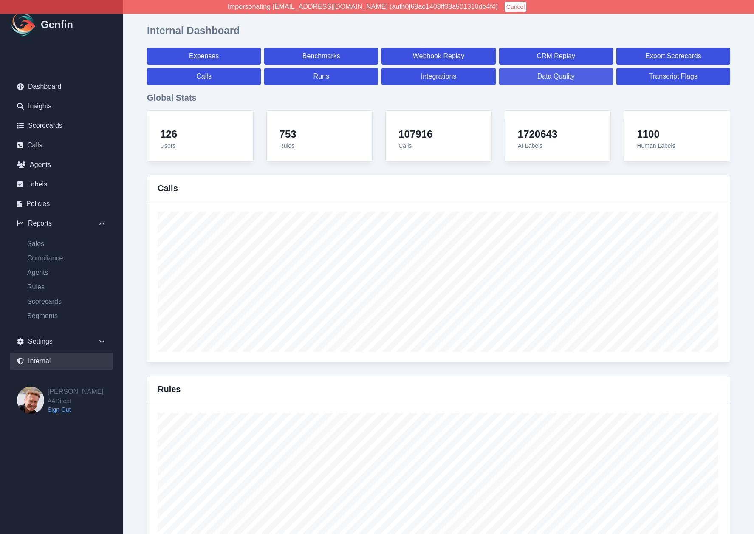
click at [544, 76] on link "Data Quality" at bounding box center [556, 76] width 114 height 17
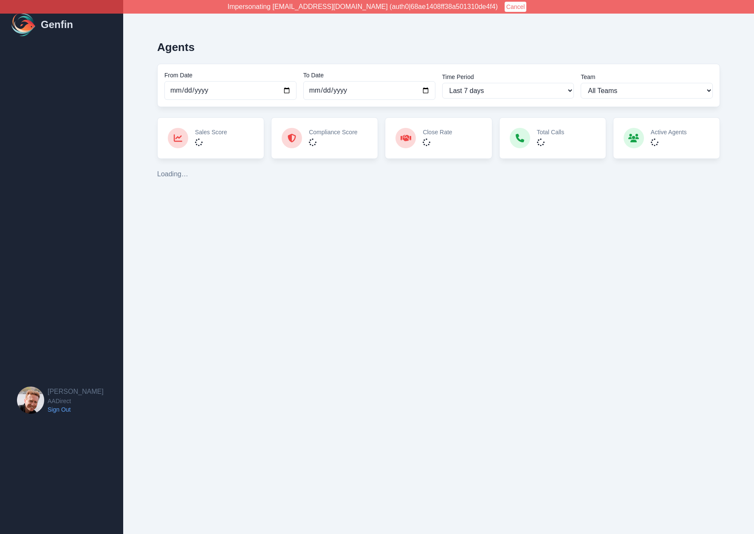
select select "2"
